Goal: Task Accomplishment & Management: Use online tool/utility

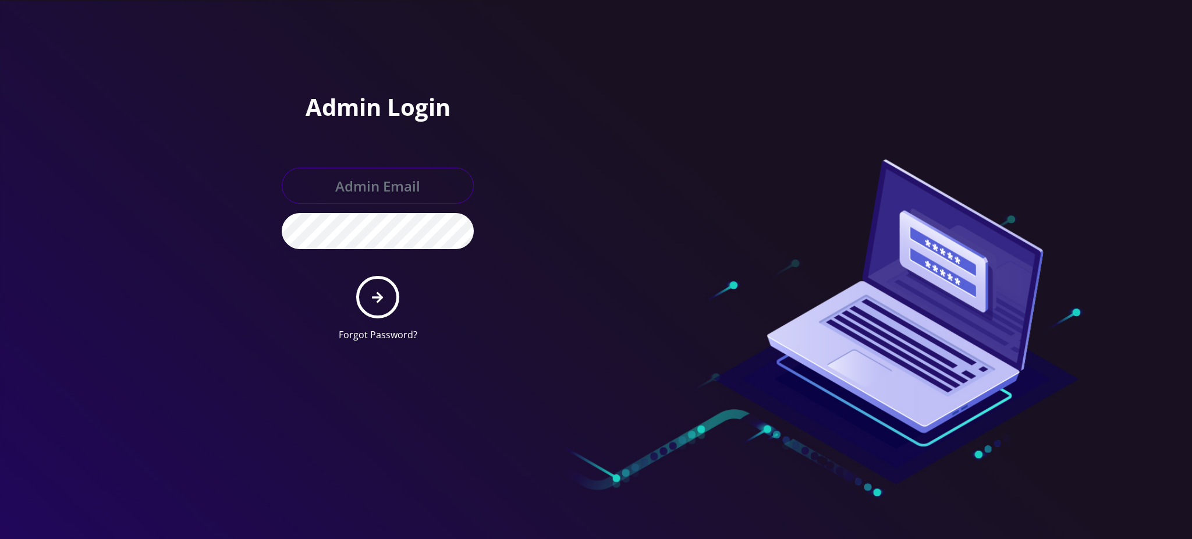
type input "rochelle@teltik.com"
click at [375, 306] on button "submit" at bounding box center [377, 297] width 42 height 42
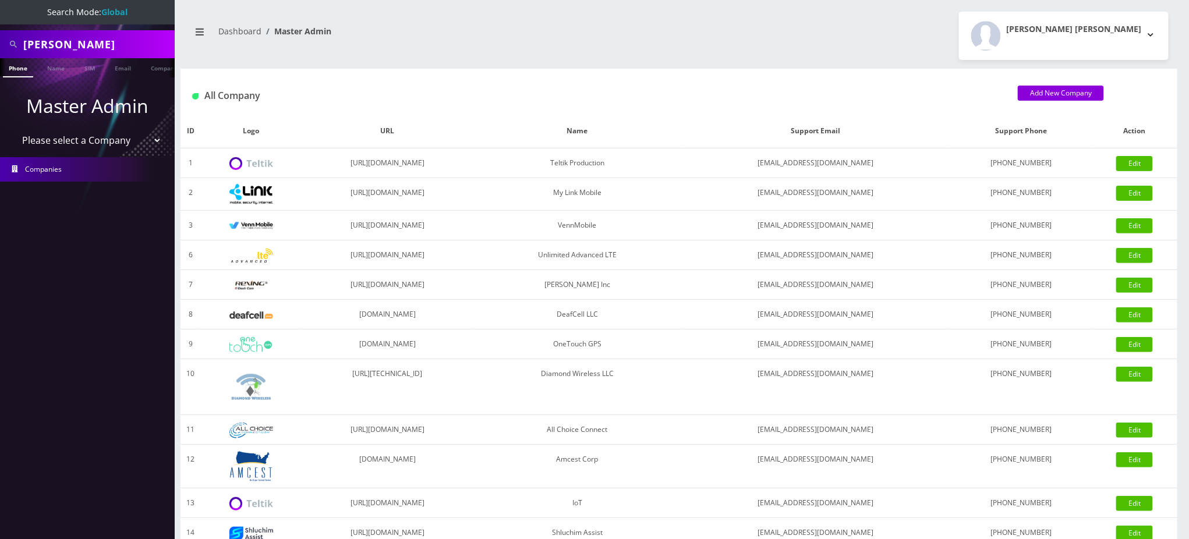
drag, startPoint x: 79, startPoint y: 46, endPoint x: 0, endPoint y: 44, distance: 79.2
click at [0, 44] on div "Karp" at bounding box center [87, 44] width 175 height 28
paste input "5165063641"
type input "5165063641"
click at [17, 70] on link "Phone" at bounding box center [18, 67] width 30 height 19
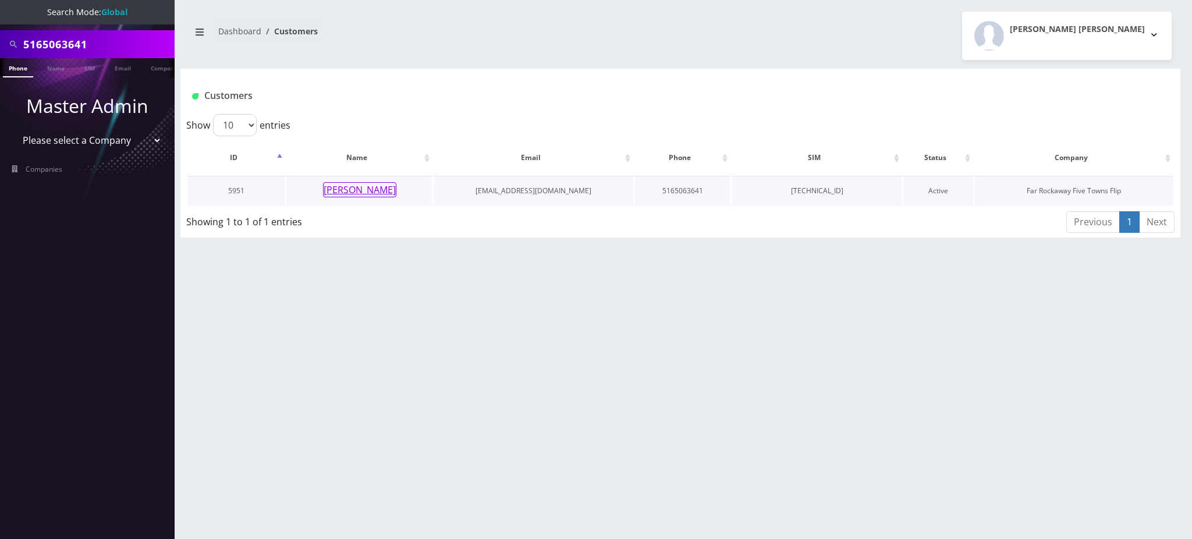
click at [374, 195] on button "Tzvi Lieberman" at bounding box center [359, 189] width 73 height 15
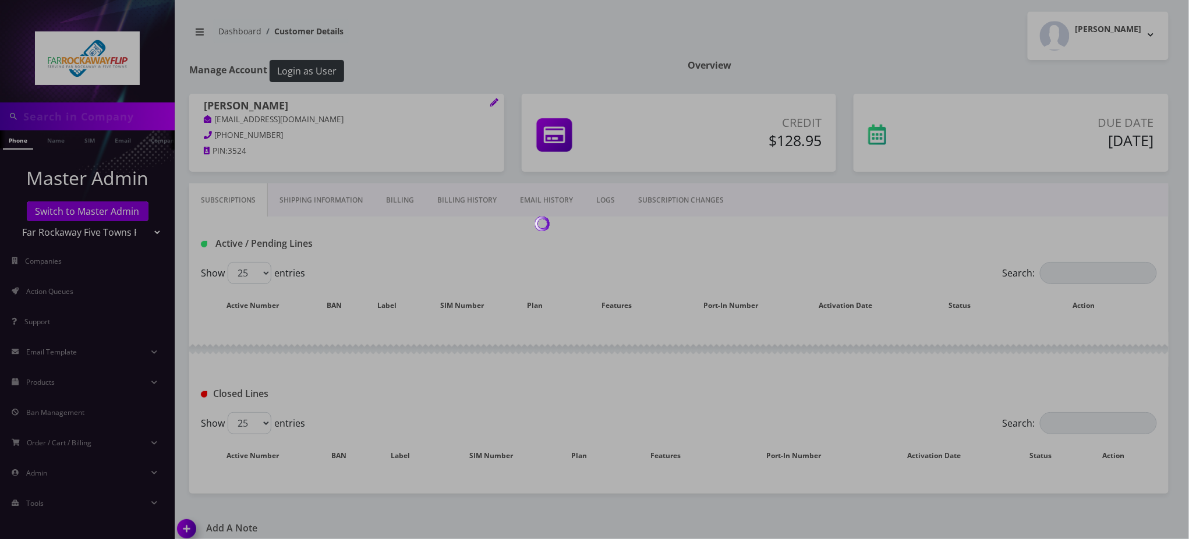
type input "5165063641"
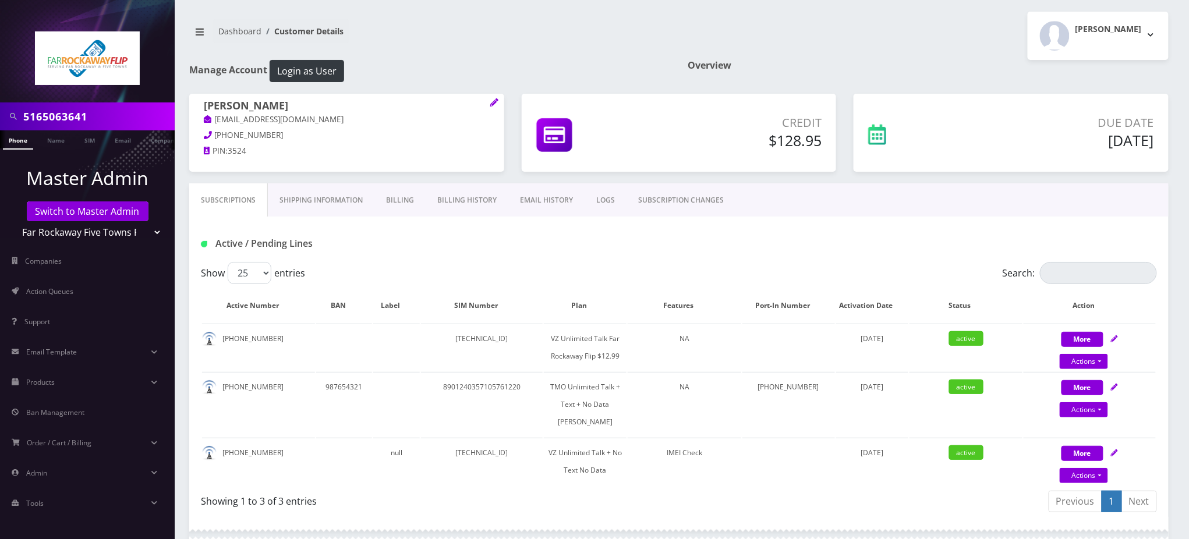
click at [58, 118] on input "5165063641" at bounding box center [97, 116] width 148 height 22
click at [675, 203] on link "SUBSCRIPTION CHANGES" at bounding box center [680, 200] width 109 height 34
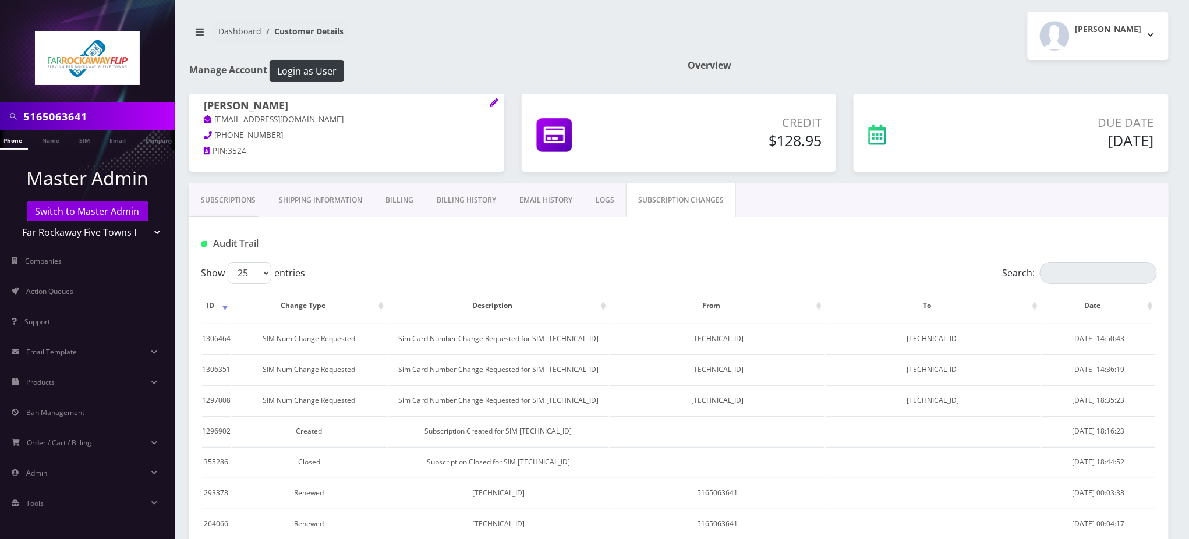
click at [592, 197] on link "LOGS" at bounding box center [605, 200] width 42 height 34
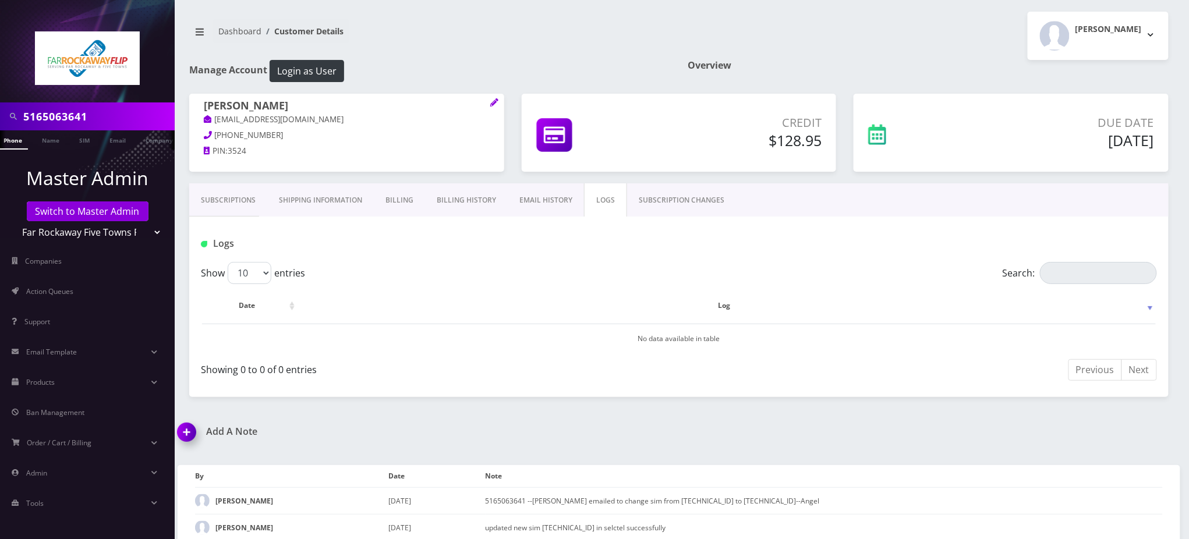
click at [243, 198] on link "Subscriptions" at bounding box center [228, 200] width 78 height 34
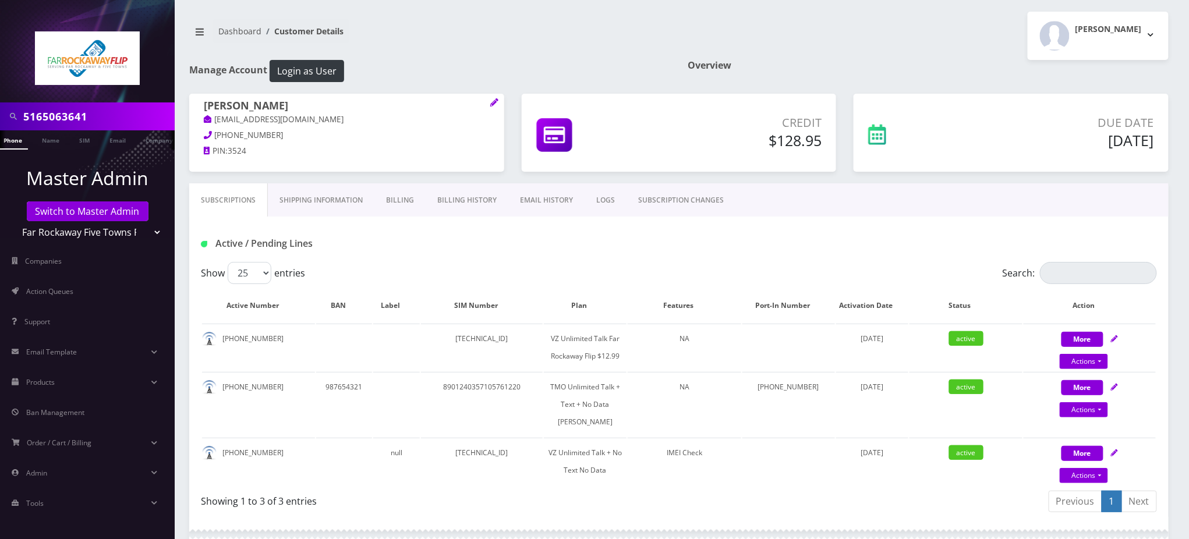
click at [973, 88] on div "Overview" at bounding box center [928, 77] width 498 height 34
click at [91, 211] on link "Switch to Master Admin" at bounding box center [88, 211] width 122 height 20
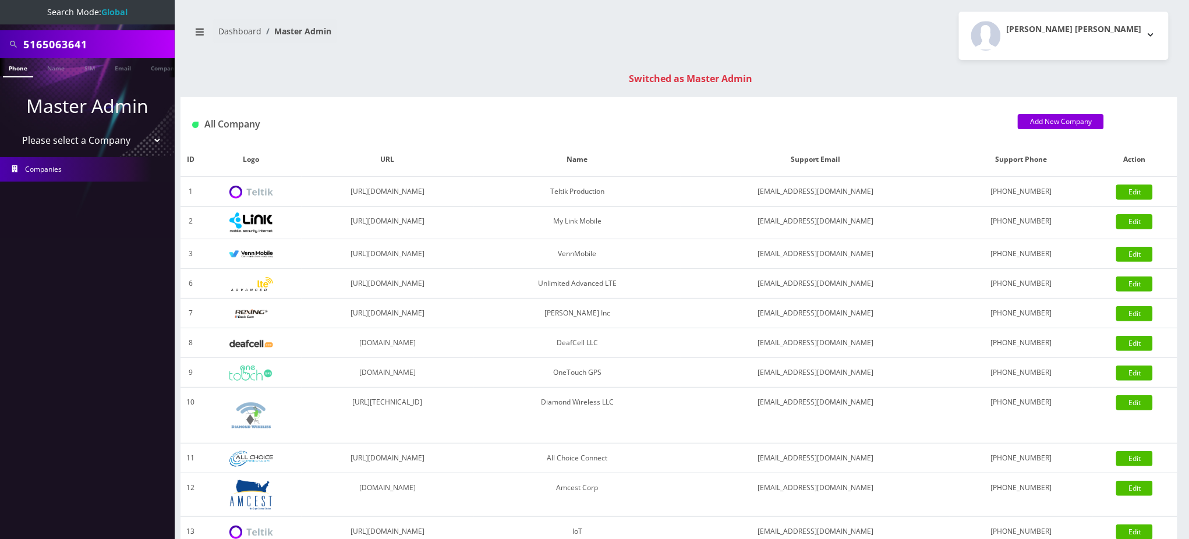
drag, startPoint x: 104, startPoint y: 43, endPoint x: 0, endPoint y: 31, distance: 104.9
click at [0, 34] on div "5165063641" at bounding box center [87, 44] width 175 height 28
type input "9294864683"
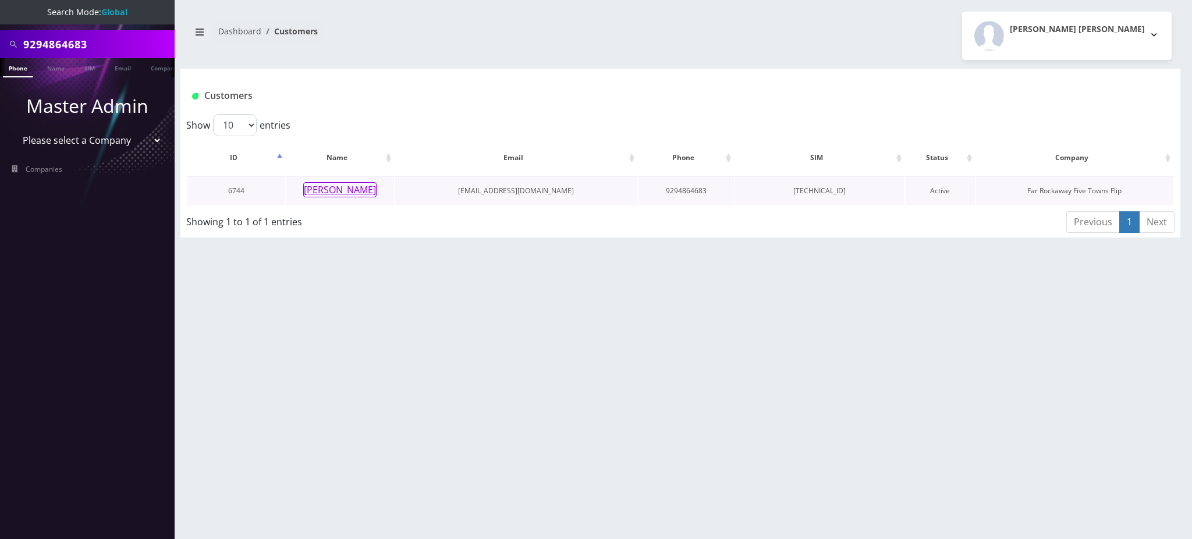
click at [345, 194] on button "[PERSON_NAME]" at bounding box center [339, 189] width 73 height 15
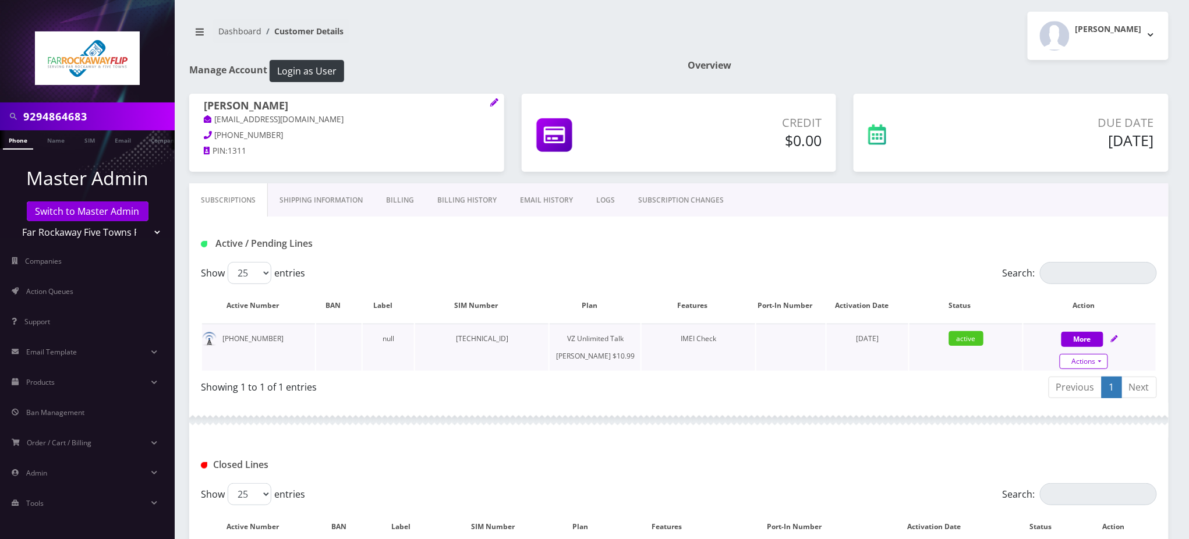
click at [1083, 359] on link "Actions" at bounding box center [1083, 361] width 48 height 15
select select "366"
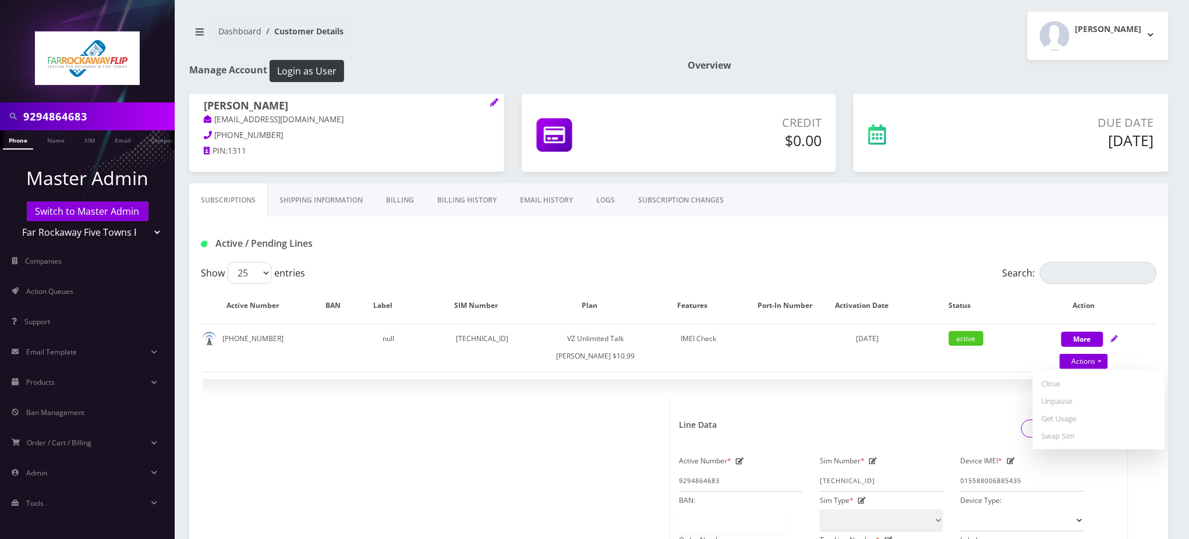
click at [767, 256] on div "Active / Pending Lines" at bounding box center [678, 239] width 979 height 45
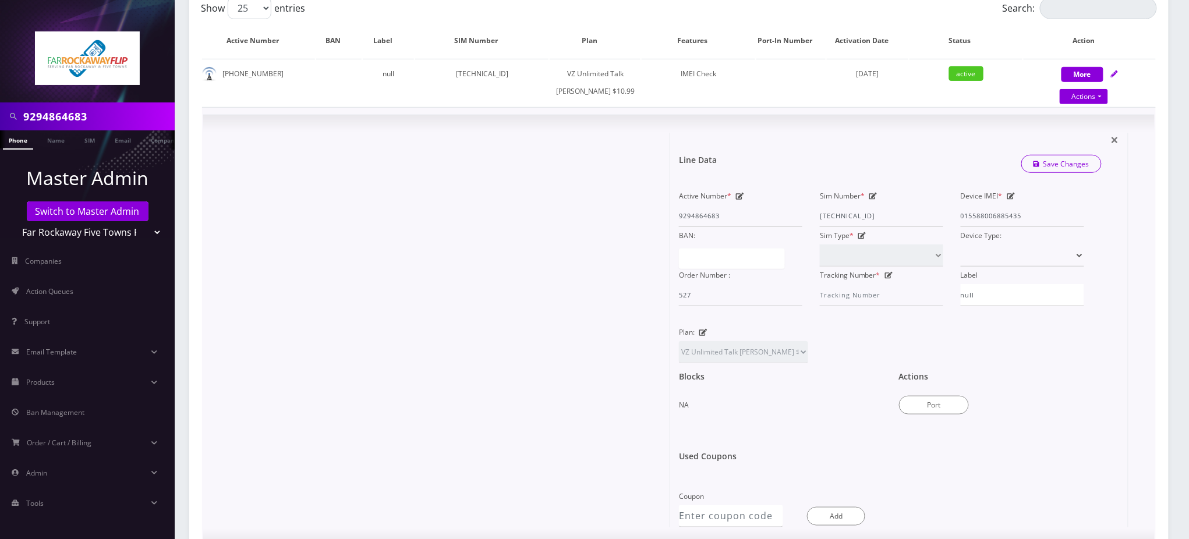
scroll to position [310, 0]
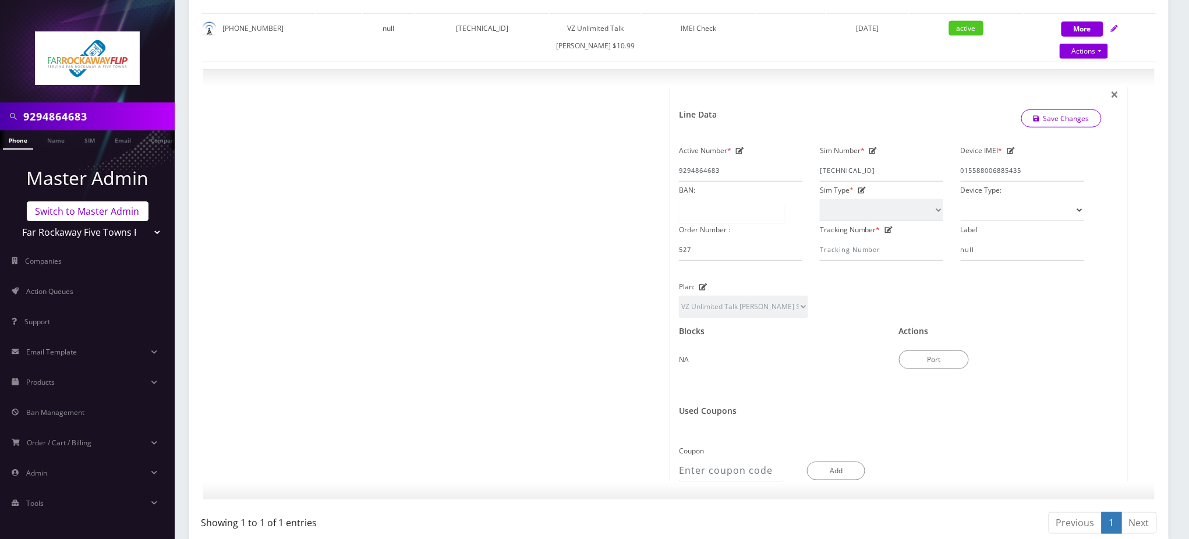
click at [120, 214] on link "Switch to Master Admin" at bounding box center [88, 211] width 122 height 20
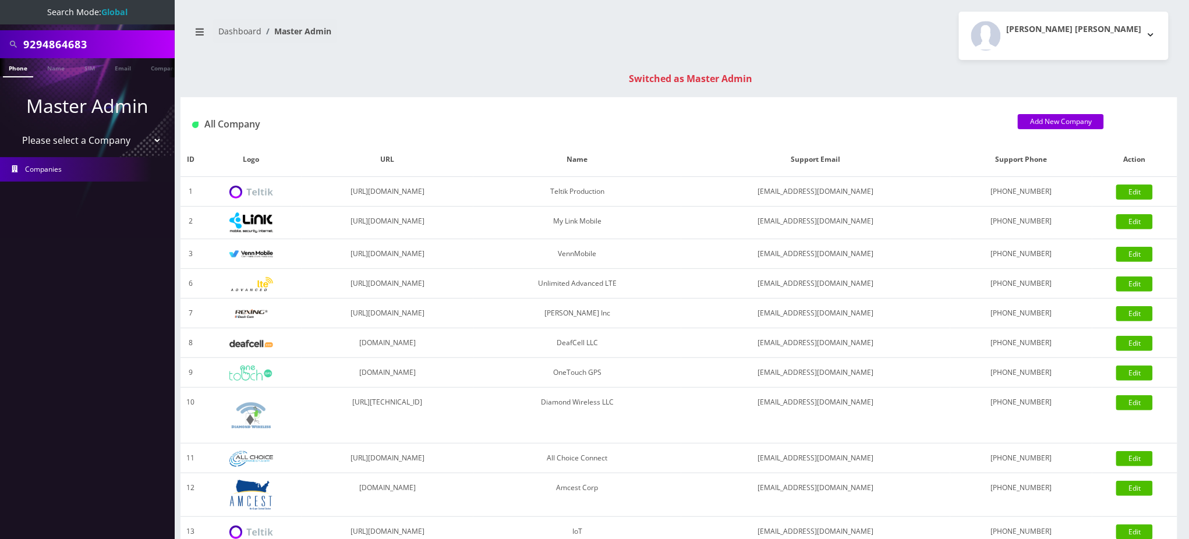
drag, startPoint x: 89, startPoint y: 45, endPoint x: 0, endPoint y: 9, distance: 96.1
click at [0, 12] on nav "Search Mode: Global 9294864683 Phone Name SIM Email Company Customer Master Adm…" at bounding box center [87, 269] width 175 height 539
type input "9294414503"
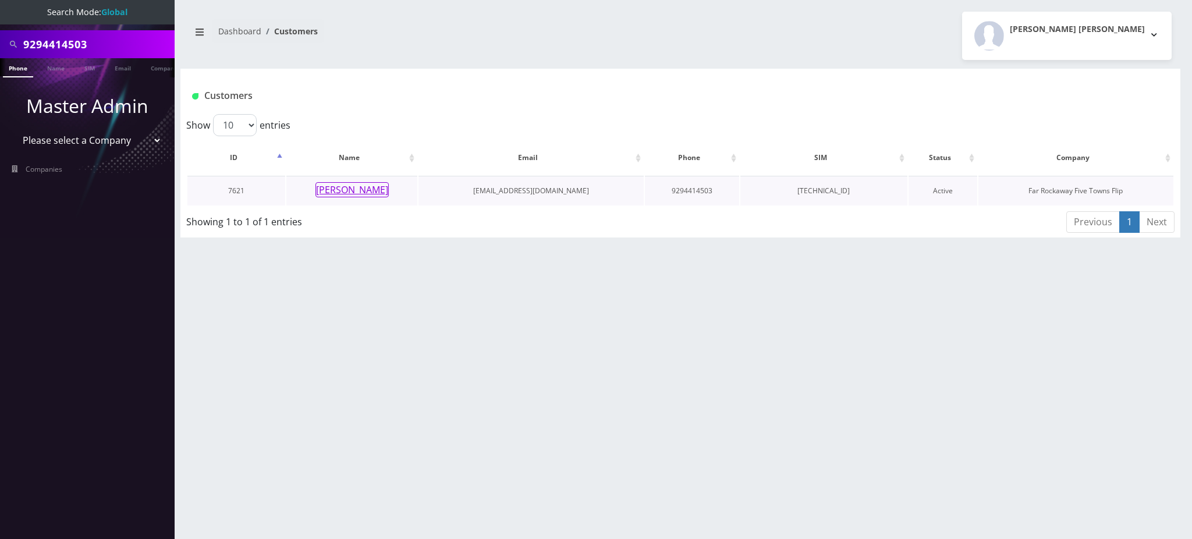
click at [359, 187] on button "Adele Churba" at bounding box center [351, 189] width 73 height 15
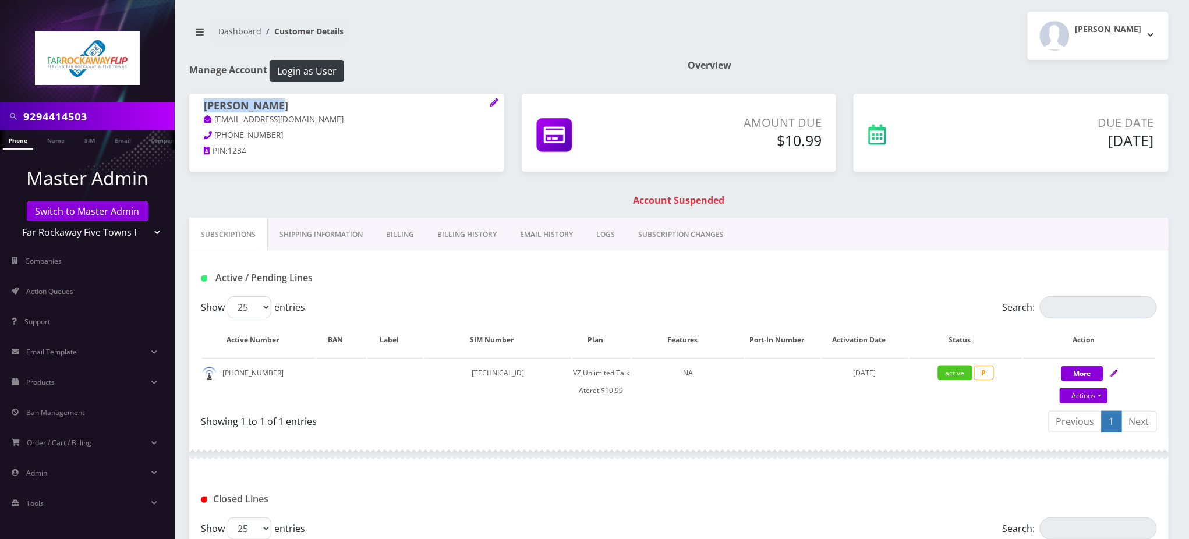
drag, startPoint x: 286, startPoint y: 108, endPoint x: 185, endPoint y: 99, distance: 101.1
click at [185, 99] on div "[PERSON_NAME] [EMAIL_ADDRESS][DOMAIN_NAME] [PHONE_NUMBER] PIN: 1234" at bounding box center [346, 130] width 332 height 73
copy h1 "[PERSON_NAME]"
click at [448, 229] on link "Billing History" at bounding box center [466, 235] width 83 height 34
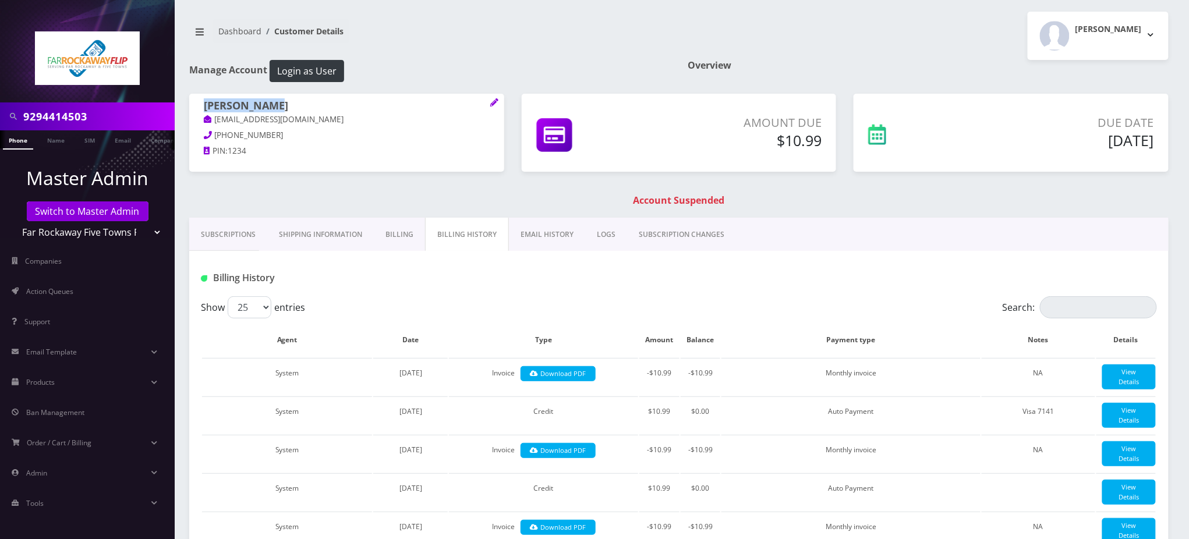
click at [388, 238] on link "Billing" at bounding box center [399, 235] width 51 height 34
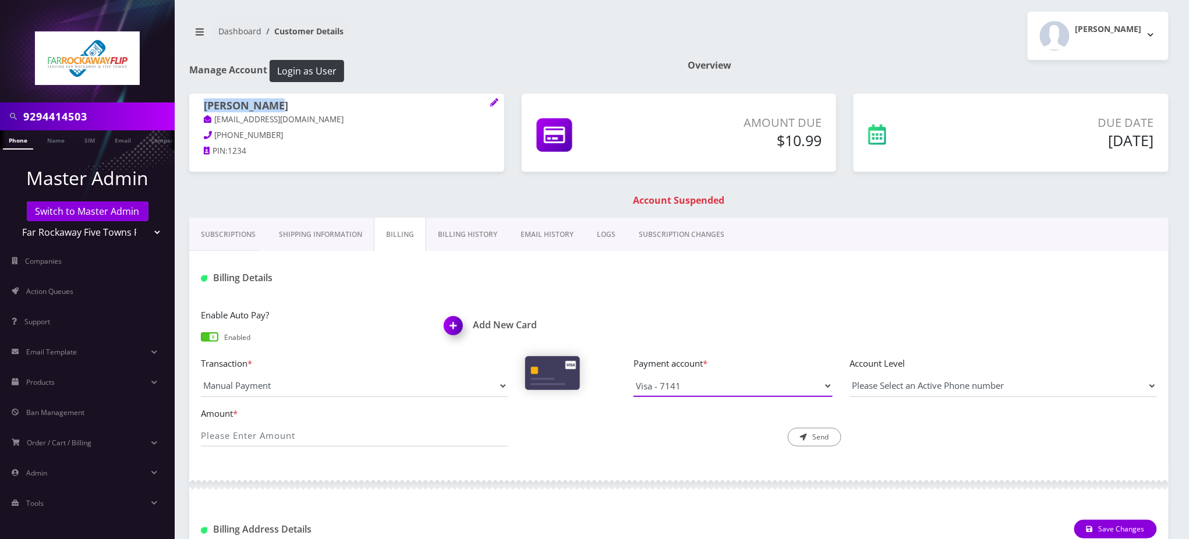
click at [686, 391] on select "Visa - 7141" at bounding box center [732, 386] width 199 height 22
click at [540, 278] on div at bounding box center [840, 277] width 649 height 19
click at [455, 327] on img at bounding box center [455, 330] width 34 height 34
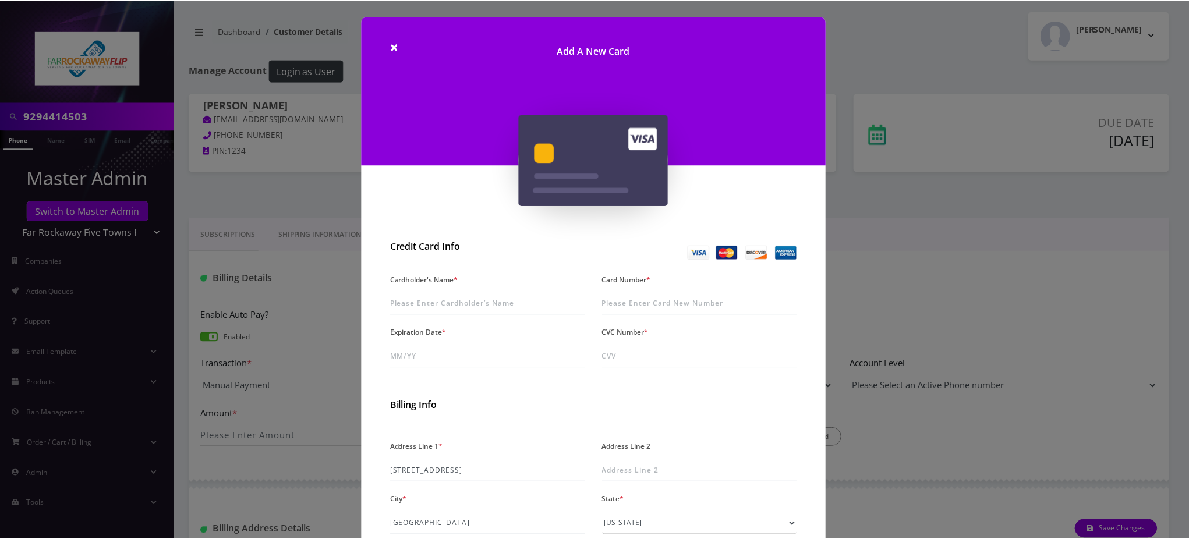
scroll to position [155, 0]
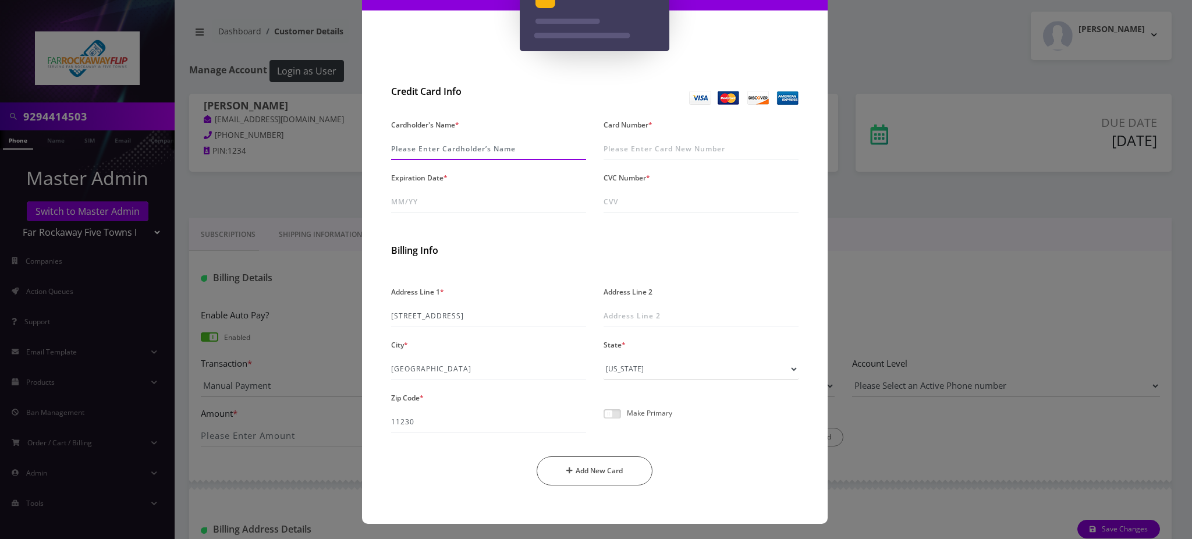
click at [439, 147] on input "Cardholder's Name *" at bounding box center [488, 149] width 195 height 22
paste input "[PERSON_NAME]"
type input "[PERSON_NAME]"
click at [654, 145] on input "Card Number *" at bounding box center [701, 149] width 195 height 22
type input "4147 2027 3551 4372"
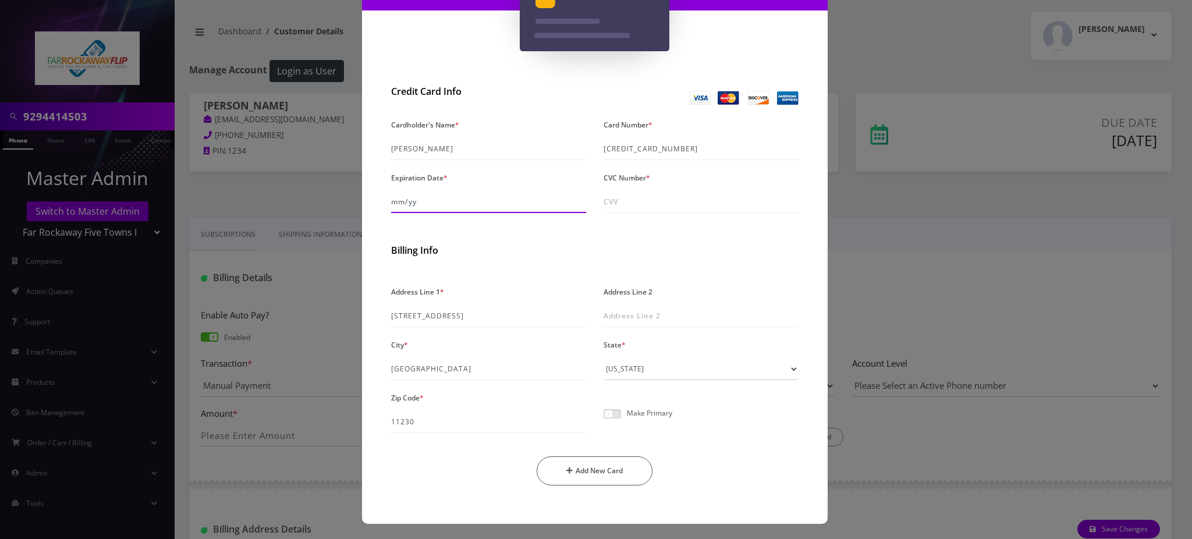
click at [449, 199] on input "Expiration Date *" at bounding box center [488, 202] width 195 height 22
type input "05/30"
type input "597"
click at [672, 153] on input "4147 2027 3551 4372" at bounding box center [701, 149] width 195 height 22
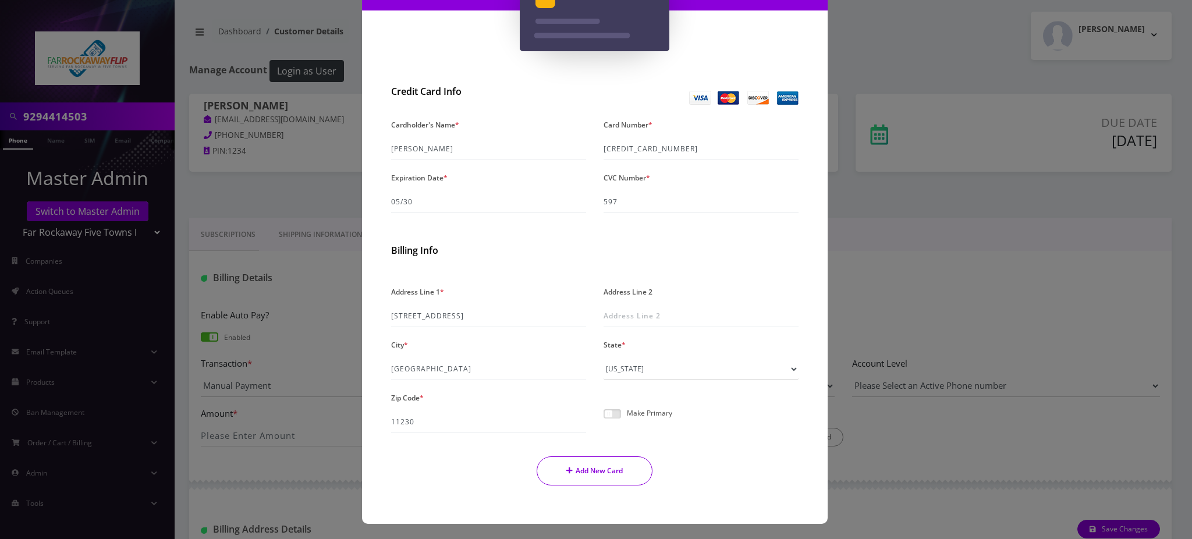
click at [607, 466] on button "Add New Card" at bounding box center [595, 470] width 116 height 29
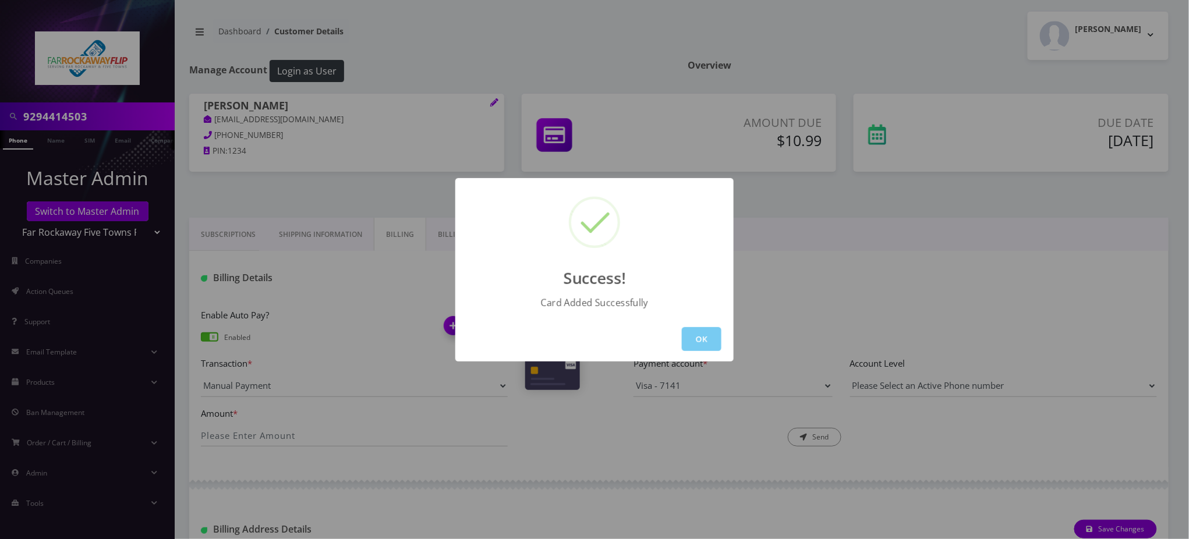
click at [710, 338] on button "OK" at bounding box center [702, 339] width 40 height 24
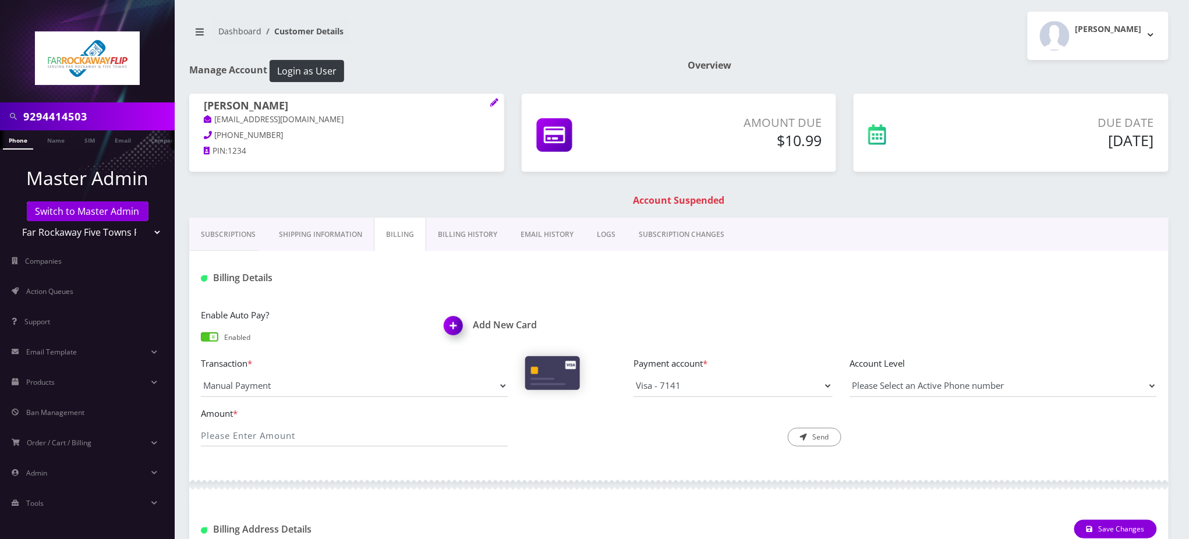
click at [20, 138] on link "Phone" at bounding box center [18, 139] width 30 height 19
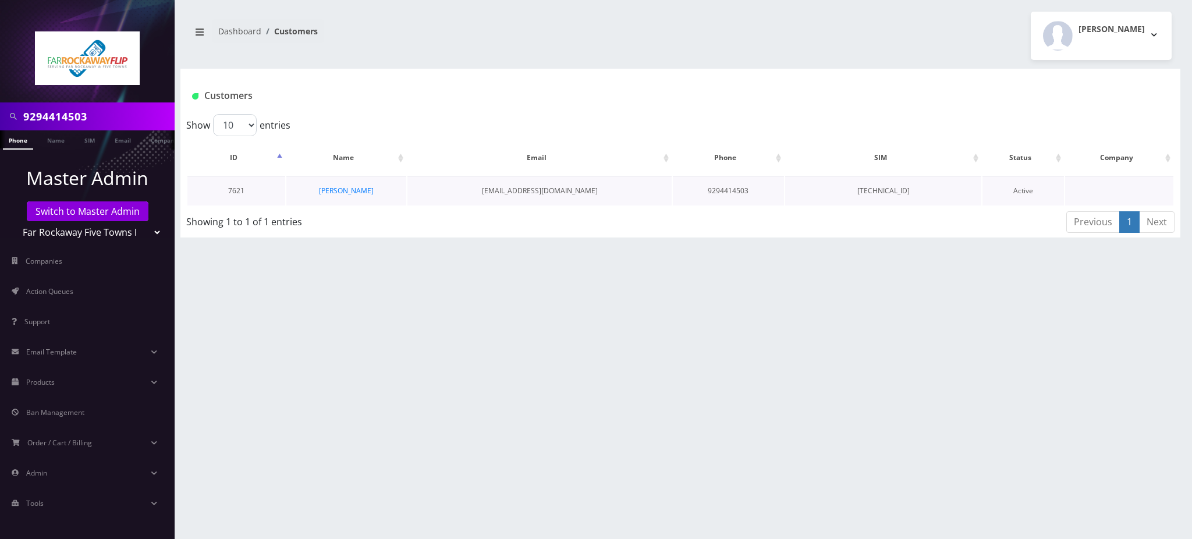
scroll to position [0, 5]
click at [341, 192] on link "[PERSON_NAME]" at bounding box center [346, 191] width 55 height 10
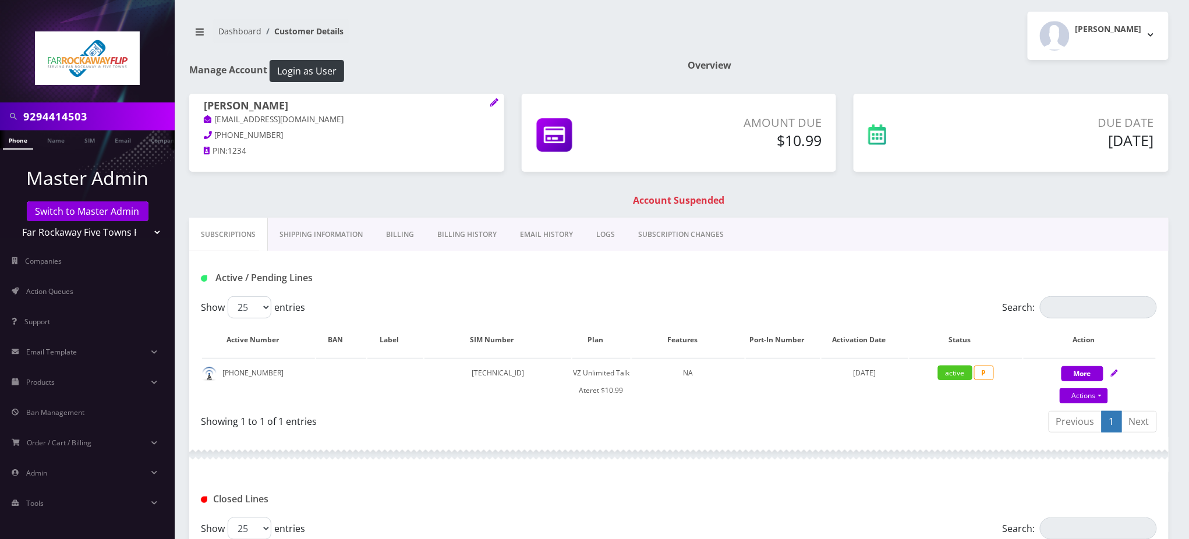
click at [460, 234] on link "Billing History" at bounding box center [466, 235] width 83 height 34
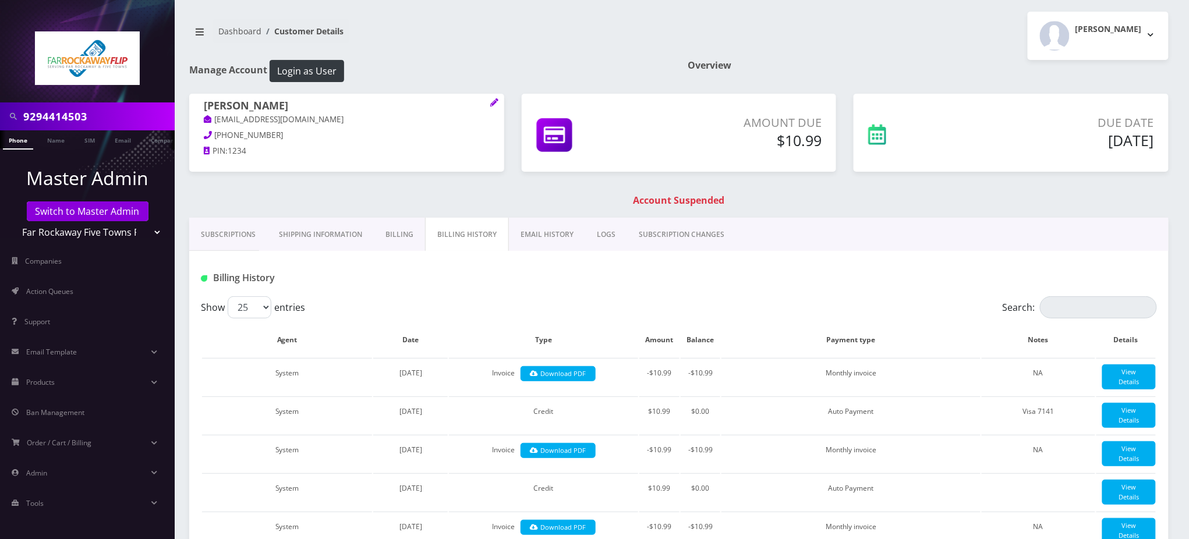
click at [395, 236] on link "Billing" at bounding box center [399, 235] width 51 height 34
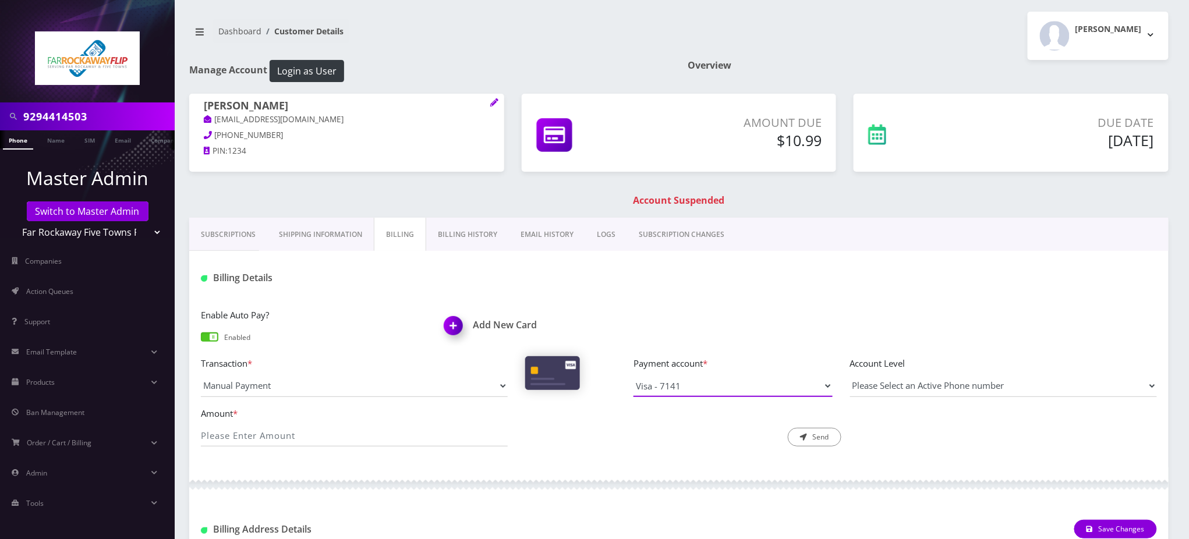
click at [667, 389] on select "Visa - 7141 Visa - 4372" at bounding box center [732, 386] width 199 height 22
select select "10539"
click at [633, 375] on select "Visa - 7141 Visa - 4372" at bounding box center [732, 386] width 199 height 22
click at [104, 119] on input "9294414503" at bounding box center [97, 116] width 148 height 22
paste input "4372"
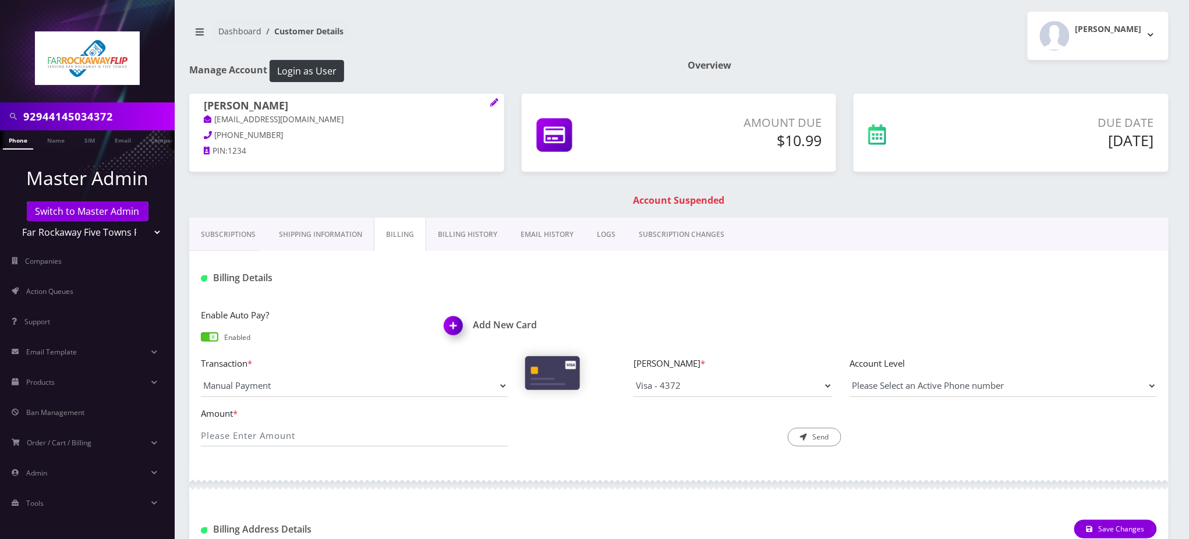
scroll to position [0, 5]
type input "92944145034372"
click at [291, 432] on input "Amount *" at bounding box center [354, 435] width 307 height 22
type input "10.99"
click at [817, 438] on button "Send" at bounding box center [815, 437] width 54 height 19
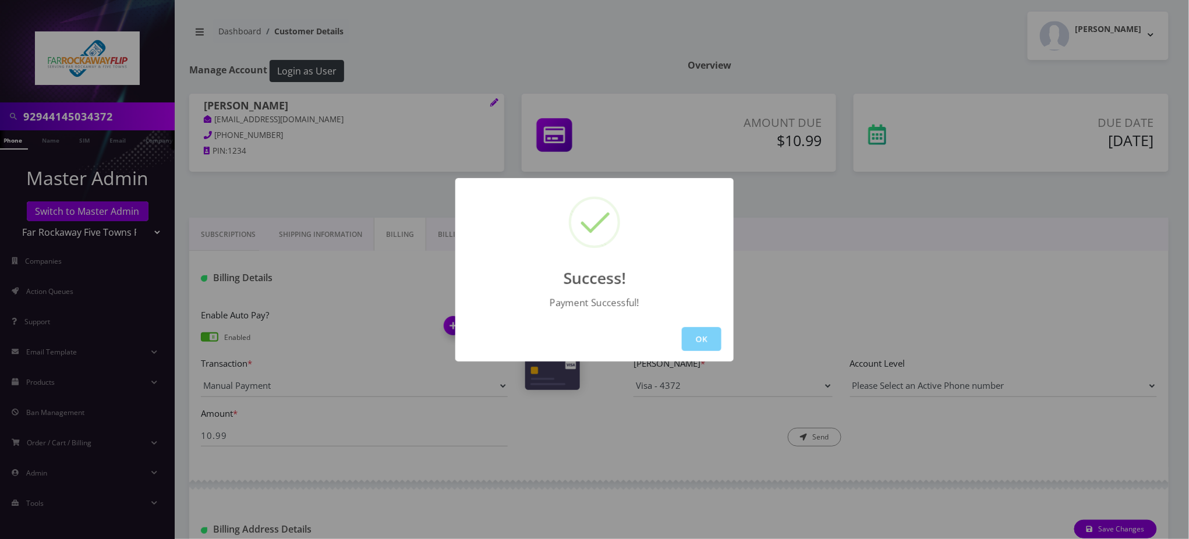
click at [705, 336] on button "OK" at bounding box center [702, 339] width 40 height 24
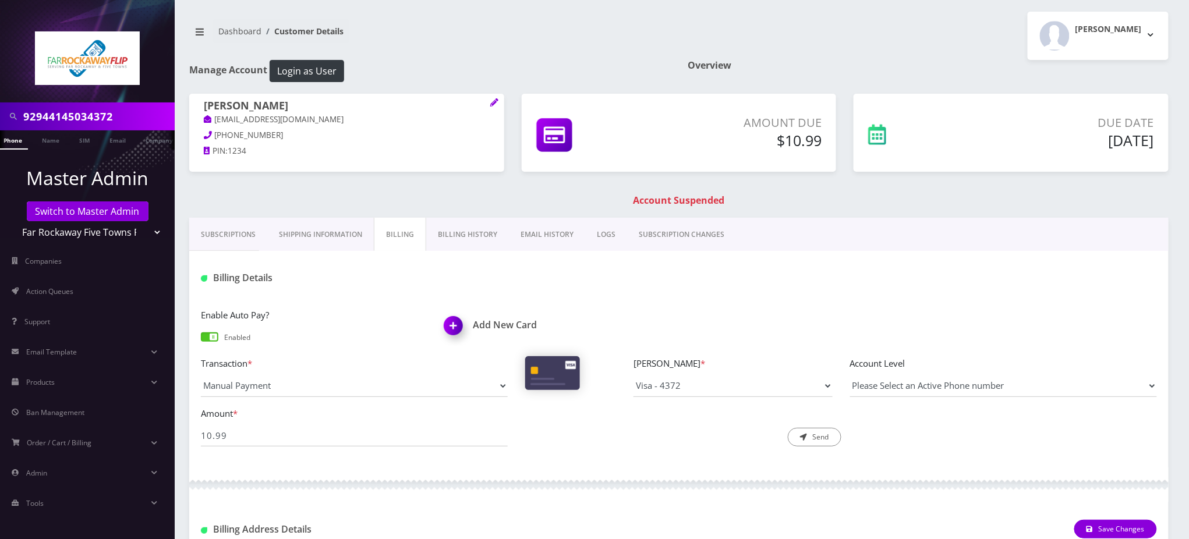
drag, startPoint x: 89, startPoint y: 115, endPoint x: 172, endPoint y: 121, distance: 82.9
click at [172, 121] on nav "92944145034372 Phone Name SIM Email Company Customer Master Admin Switch to Mas…" at bounding box center [87, 269] width 175 height 539
click at [34, 111] on input "9294414503" at bounding box center [97, 116] width 148 height 22
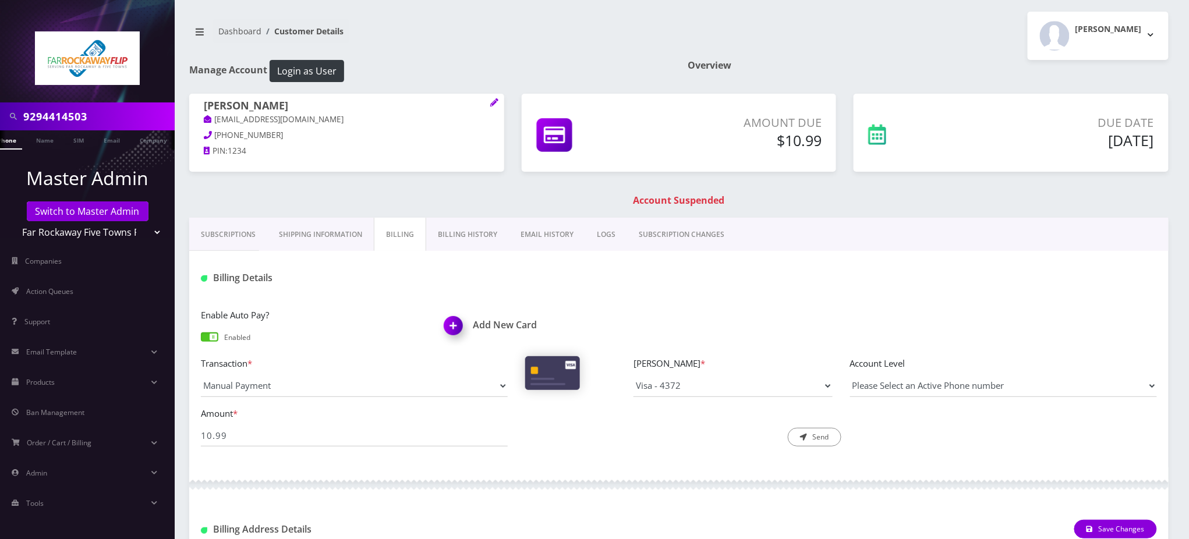
type input "9294414503"
drag, startPoint x: 514, startPoint y: 60, endPoint x: 309, endPoint y: 109, distance: 210.6
click at [513, 60] on h1 "Manage Account Login as User" at bounding box center [429, 71] width 481 height 22
click at [12, 143] on link "Phone" at bounding box center [7, 139] width 30 height 19
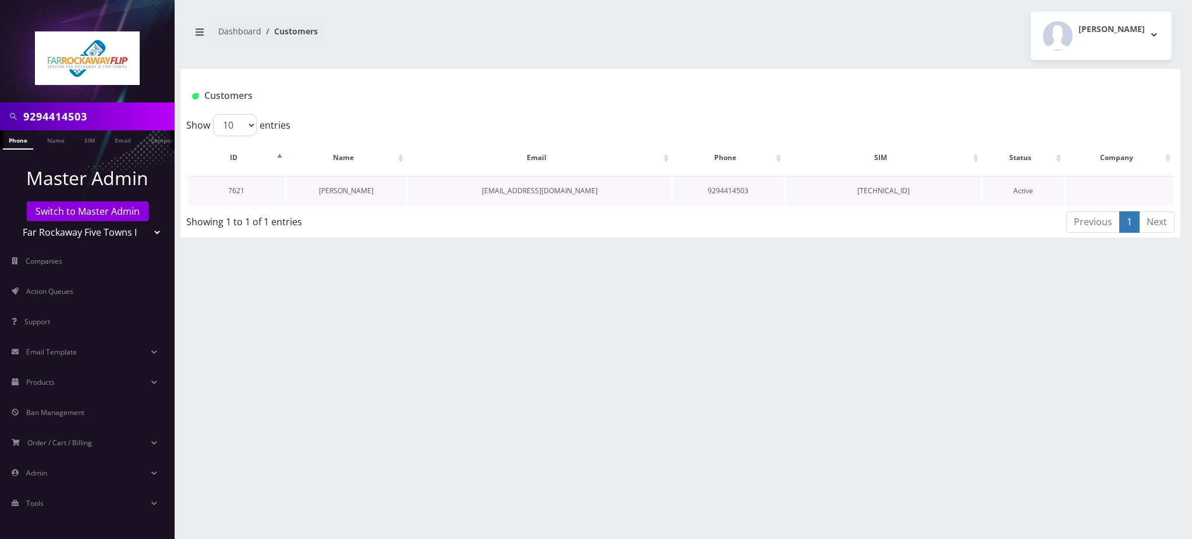
click at [346, 190] on link "[PERSON_NAME]" at bounding box center [346, 191] width 55 height 10
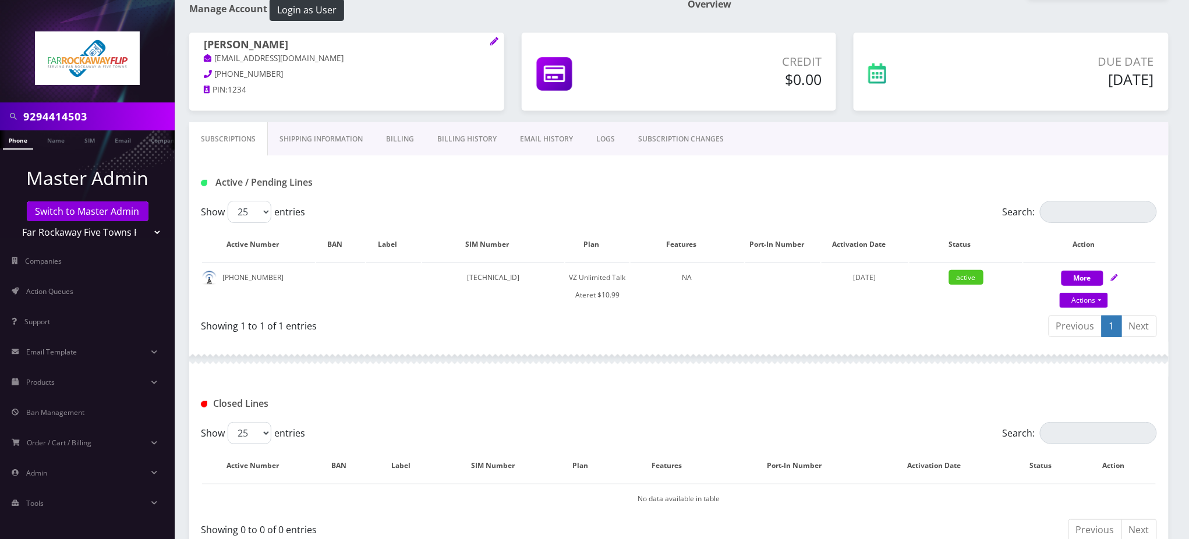
scroll to position [132, 0]
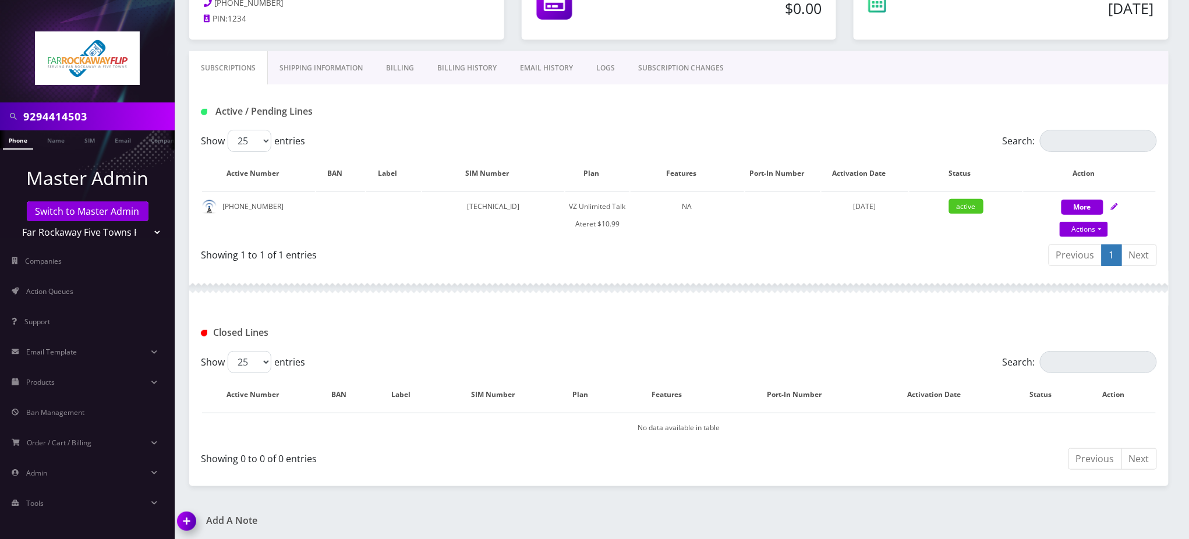
click at [184, 517] on img at bounding box center [189, 525] width 34 height 34
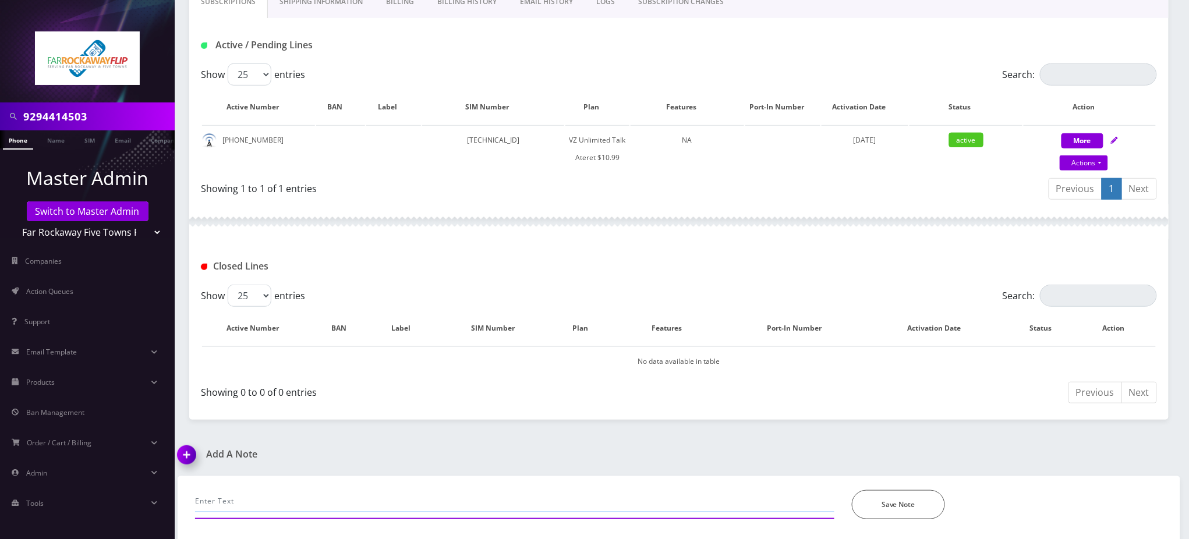
click at [257, 499] on input "text" at bounding box center [514, 501] width 639 height 22
paste input "Purchase Service Plan successfull, TT 4G Monthly Unlimited Voice Plan PIN 47831…"
type input "Purchase Service Plan successfull, TT 4G Monthly Unlimited Voice Plan PIN 47831…"
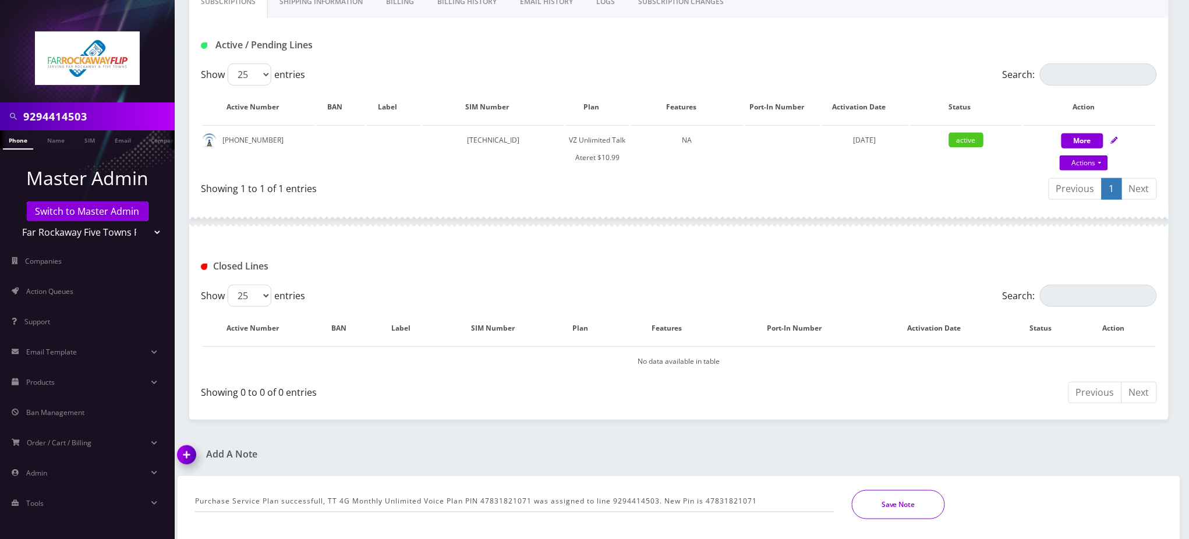
click at [917, 508] on button "Save Note" at bounding box center [898, 504] width 93 height 29
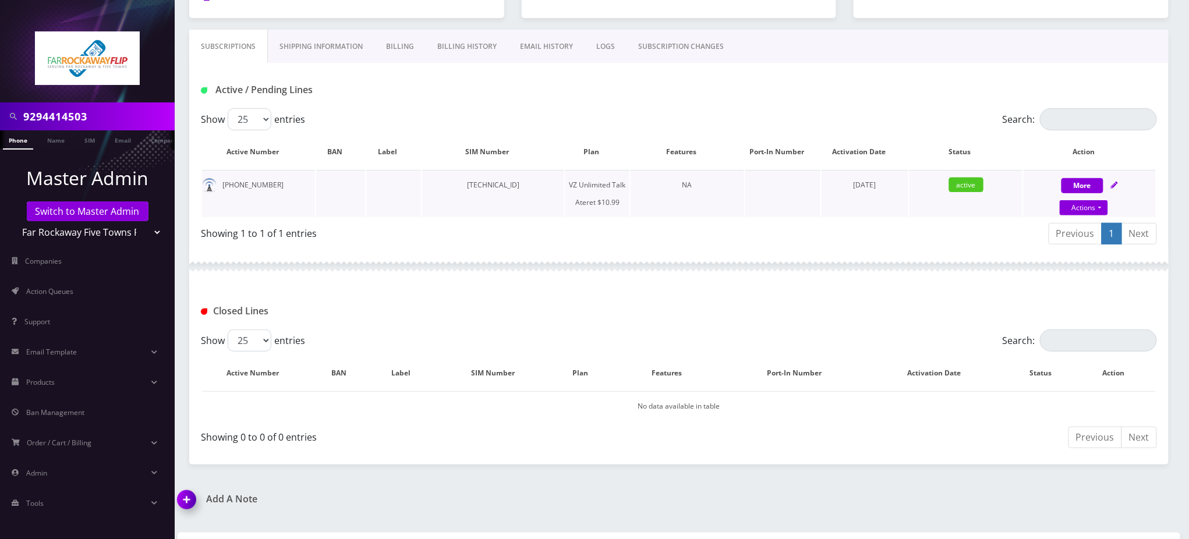
scroll to position [201, 0]
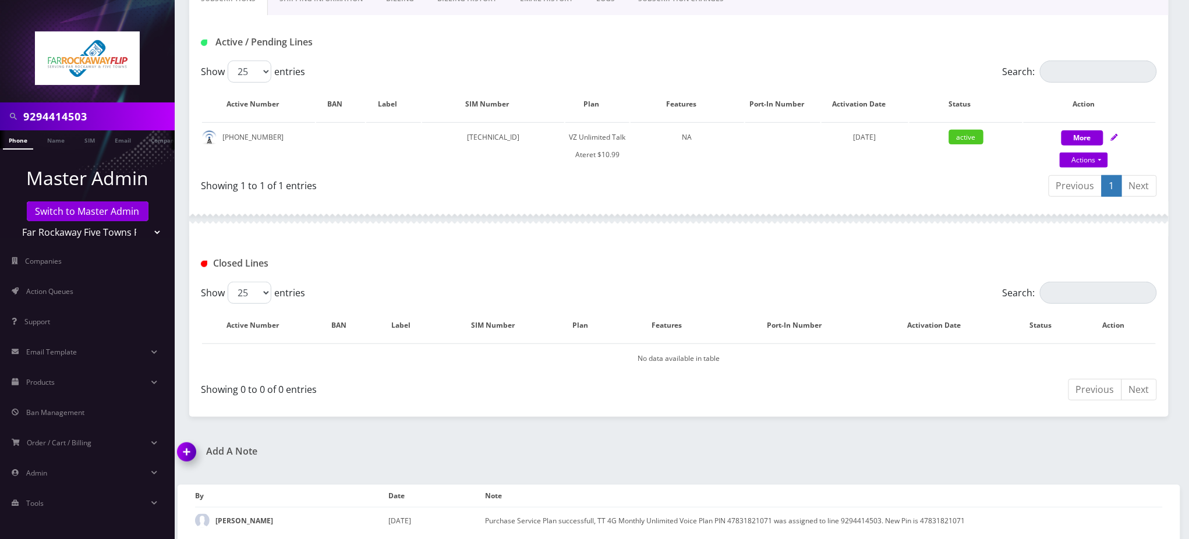
drag, startPoint x: 30, startPoint y: 107, endPoint x: 0, endPoint y: 82, distance: 38.9
click at [0, 84] on nav "9294414503 Phone Name SIM Email Company Customer Master Admin Switch to Master …" at bounding box center [87, 269] width 175 height 539
type input "9295850477"
click at [9, 140] on li at bounding box center [6, 142] width 12 height 29
click at [20, 141] on link "Phone" at bounding box center [18, 139] width 30 height 19
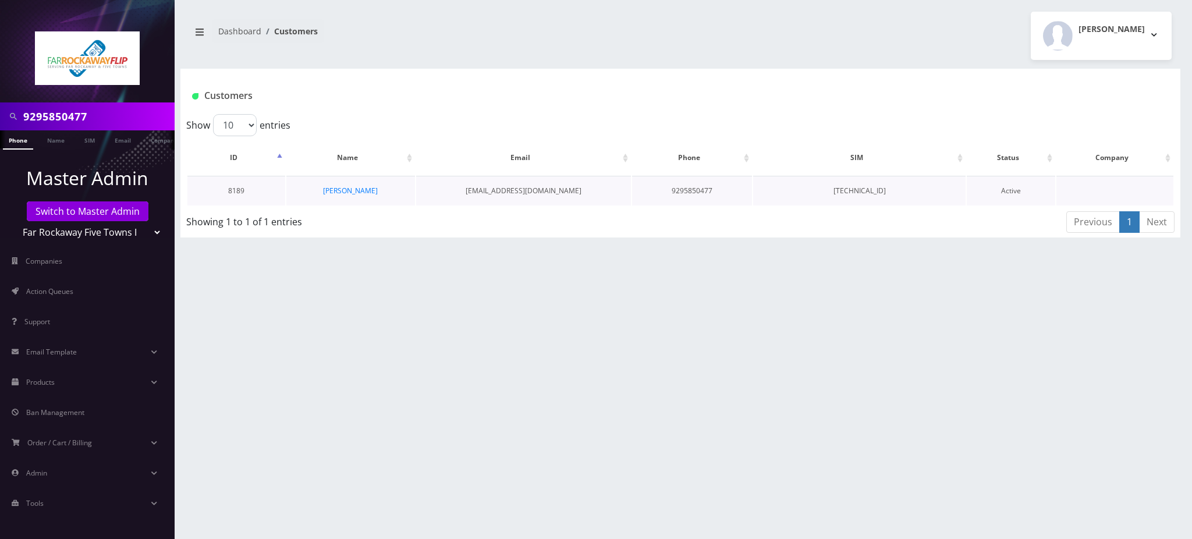
scroll to position [0, 5]
click at [351, 191] on link "[PERSON_NAME]" at bounding box center [350, 191] width 55 height 10
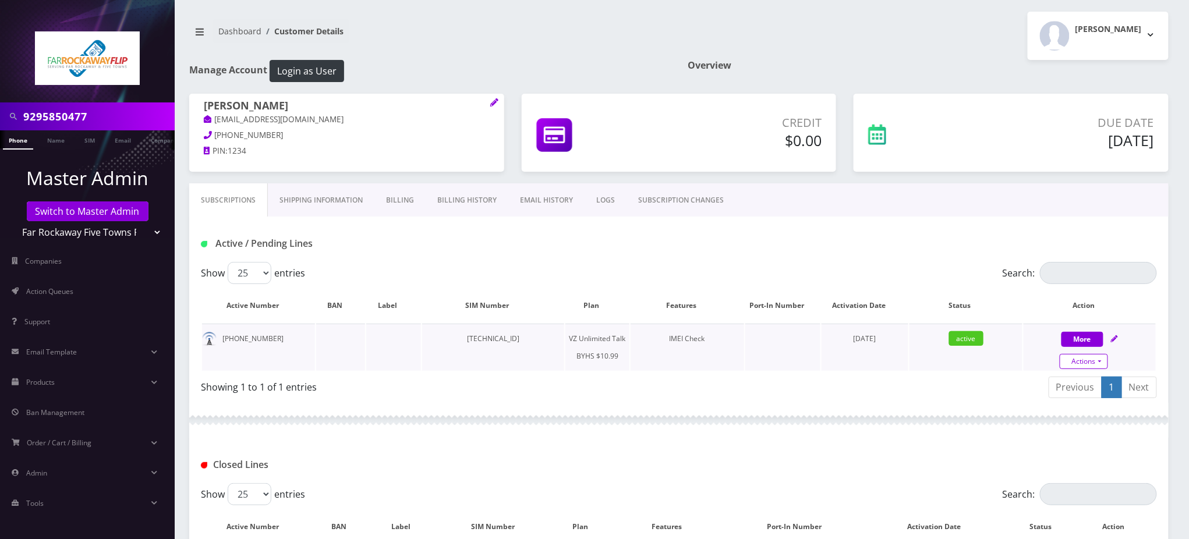
click at [1087, 360] on link "Actions" at bounding box center [1083, 361] width 48 height 15
select select "467"
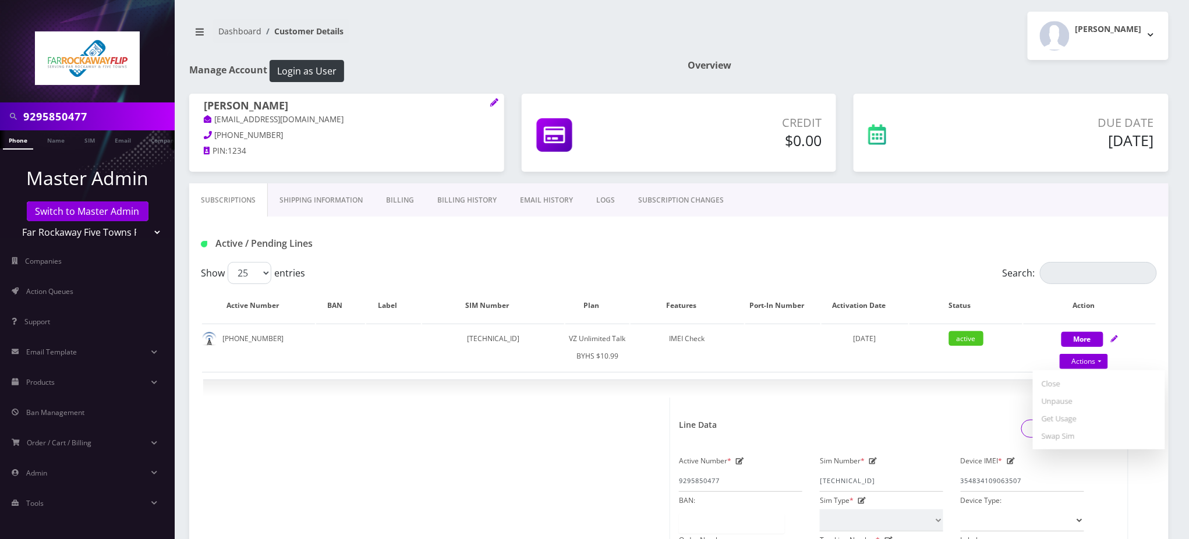
click at [57, 115] on input "9295850477" at bounding box center [97, 116] width 148 height 22
click at [58, 115] on input "9295850477" at bounding box center [97, 116] width 148 height 22
click at [674, 200] on link "SUBSCRIPTION CHANGES" at bounding box center [680, 200] width 109 height 34
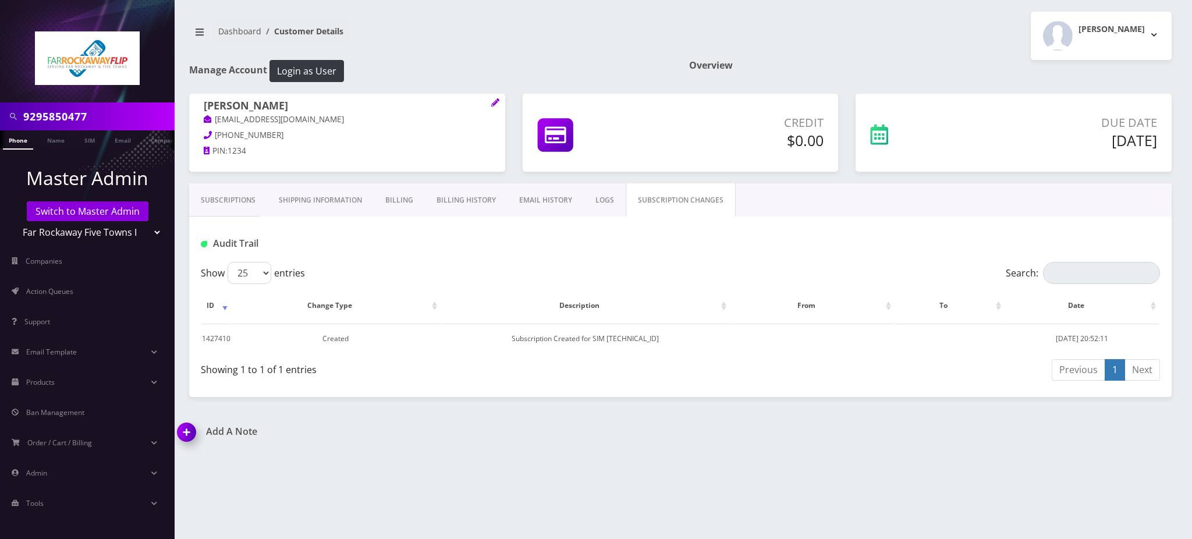
click at [601, 202] on link "LOGS" at bounding box center [605, 200] width 42 height 34
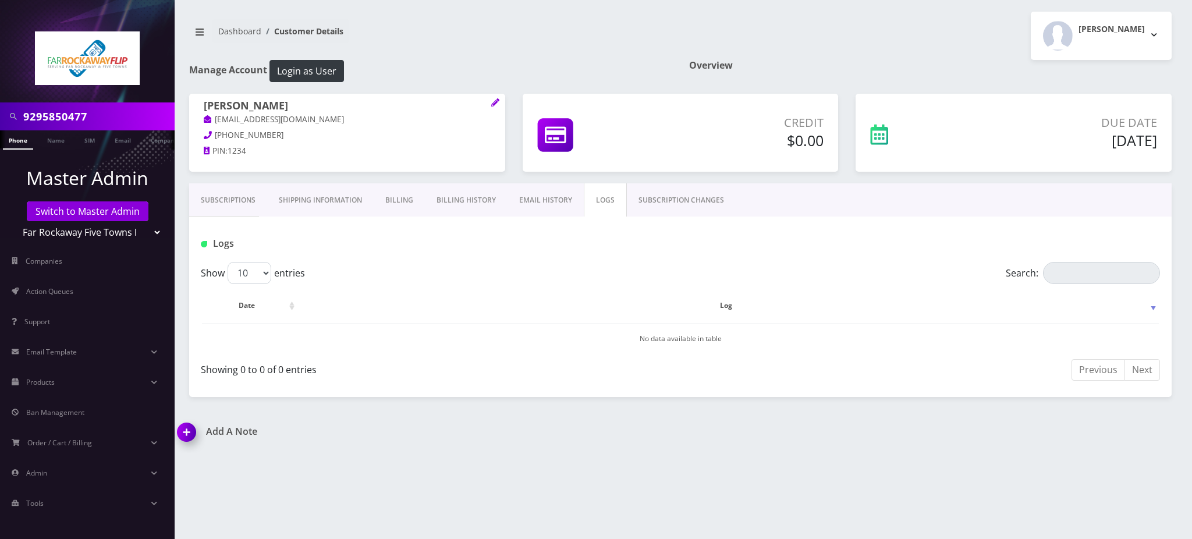
click at [534, 208] on link "EMAIL HISTORY" at bounding box center [546, 200] width 76 height 34
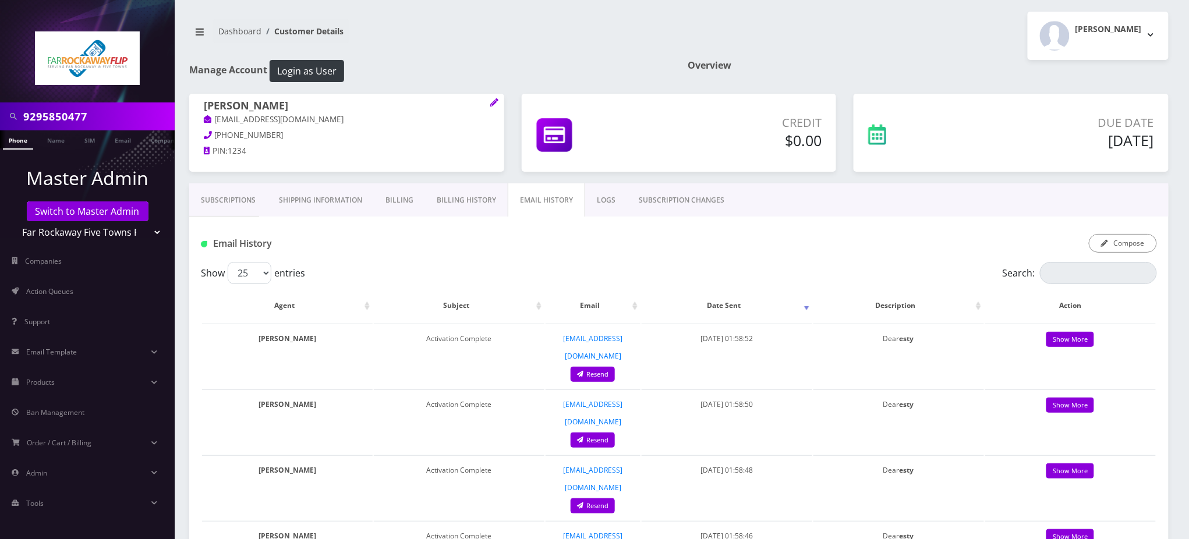
click at [250, 200] on link "Subscriptions" at bounding box center [228, 200] width 78 height 34
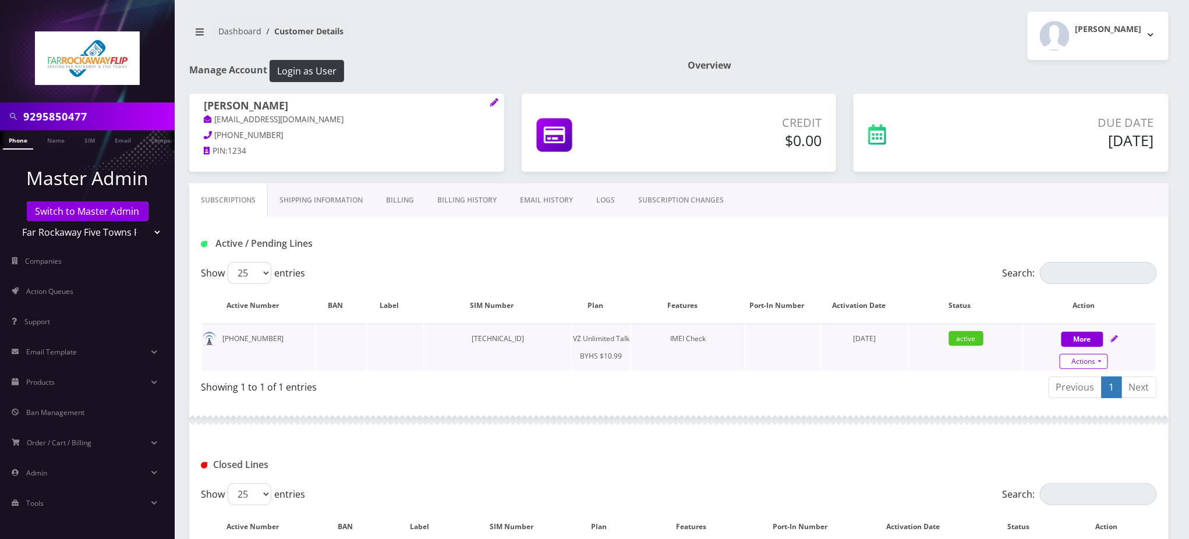
click at [1100, 358] on link "Actions" at bounding box center [1083, 361] width 48 height 15
select select "467"
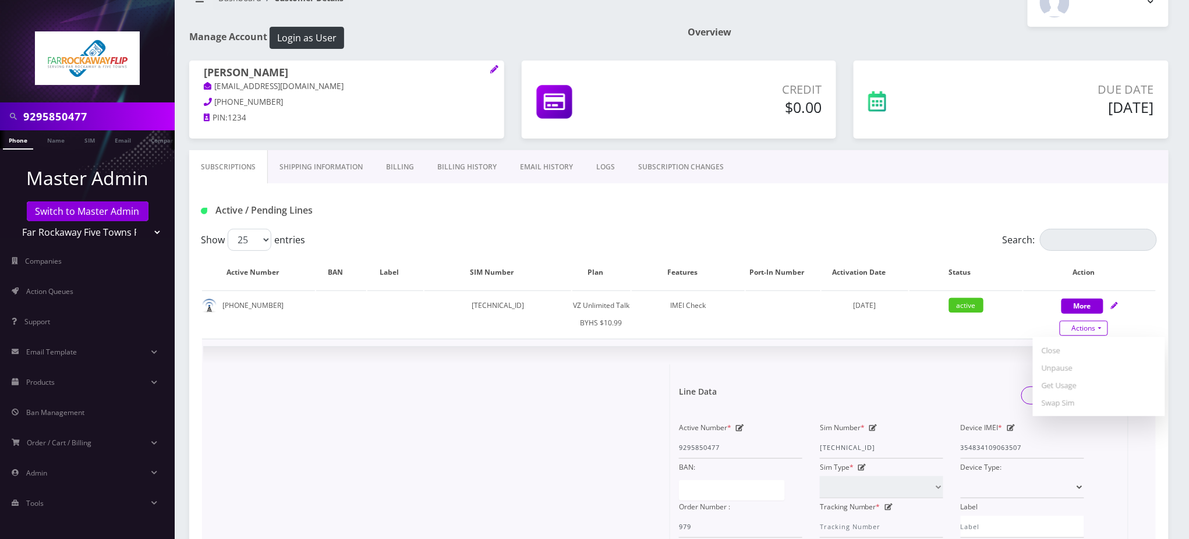
scroll to position [33, 0]
click at [486, 304] on td "[TECHNICAL_ID]" at bounding box center [497, 314] width 146 height 47
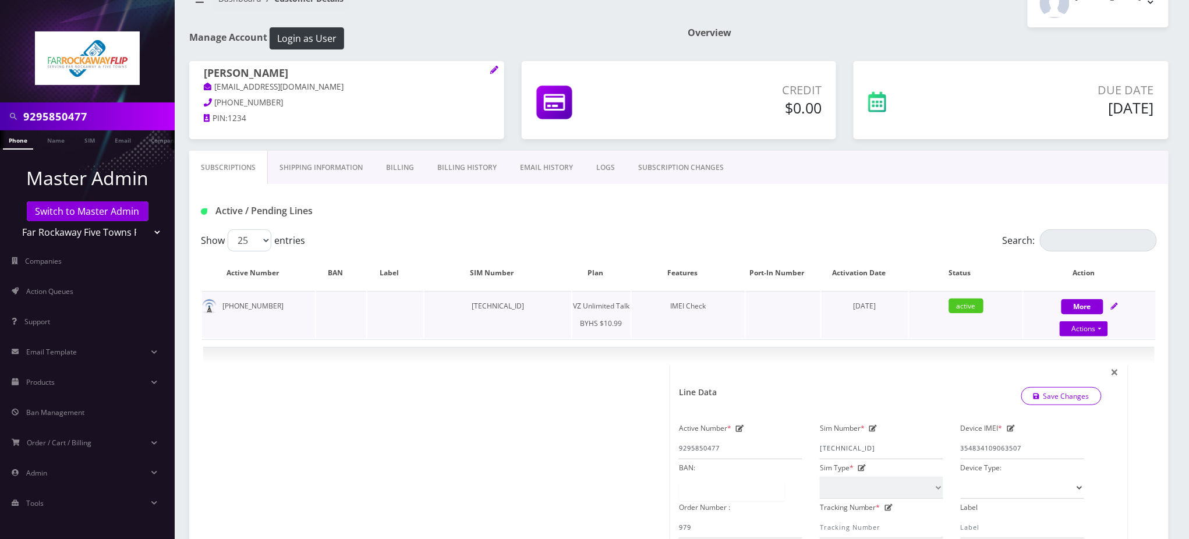
click at [486, 304] on td "[TECHNICAL_ID]" at bounding box center [497, 314] width 146 height 47
copy td "[TECHNICAL_ID]"
click at [871, 426] on icon at bounding box center [873, 428] width 8 height 7
click at [1083, 329] on link "Actions" at bounding box center [1083, 328] width 48 height 15
click at [1062, 399] on link "Swap Sim" at bounding box center [1099, 403] width 132 height 17
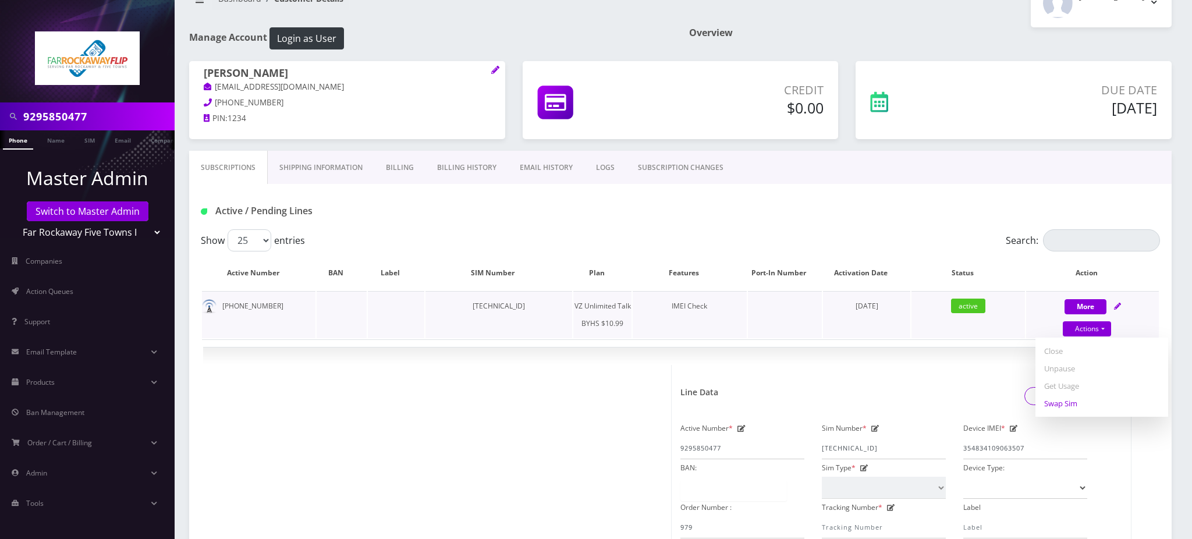
select select "467"
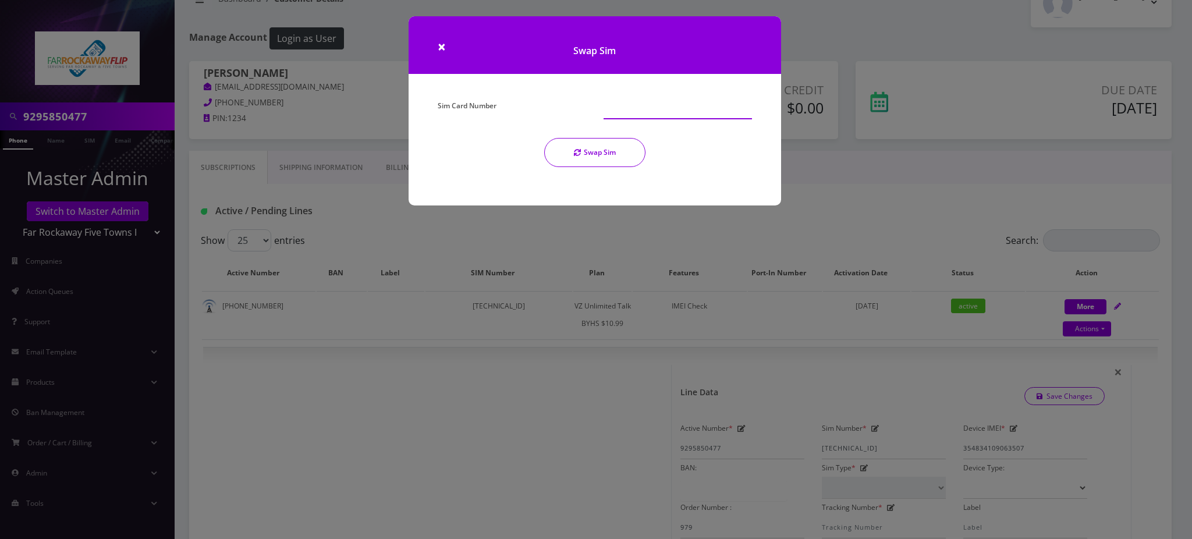
click at [616, 103] on input "Sim Card Number" at bounding box center [678, 108] width 148 height 22
paste input "[TECHNICAL_ID]"
drag, startPoint x: 647, startPoint y: 107, endPoint x: 756, endPoint y: 100, distance: 109.0
click at [756, 100] on div "[TECHNICAL_ID]" at bounding box center [678, 108] width 166 height 22
click at [664, 110] on input "[TECHNICAL_ID]" at bounding box center [678, 108] width 148 height 22
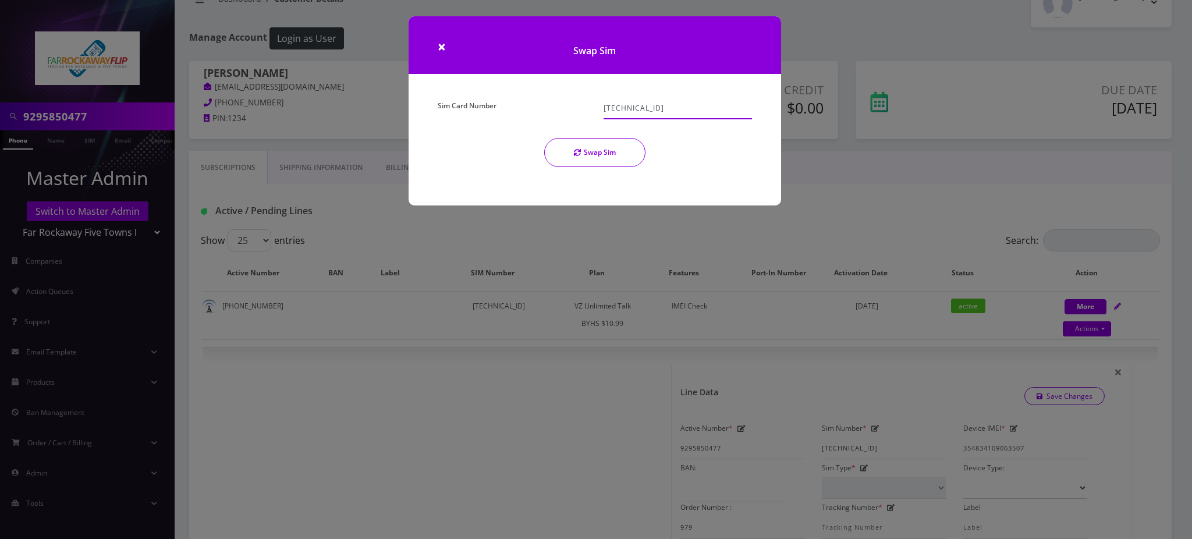
click at [664, 110] on input "[TECHNICAL_ID]" at bounding box center [678, 108] width 148 height 22
type input "[TECHNICAL_ID]"
click at [618, 155] on button "Swap Sim" at bounding box center [594, 152] width 101 height 29
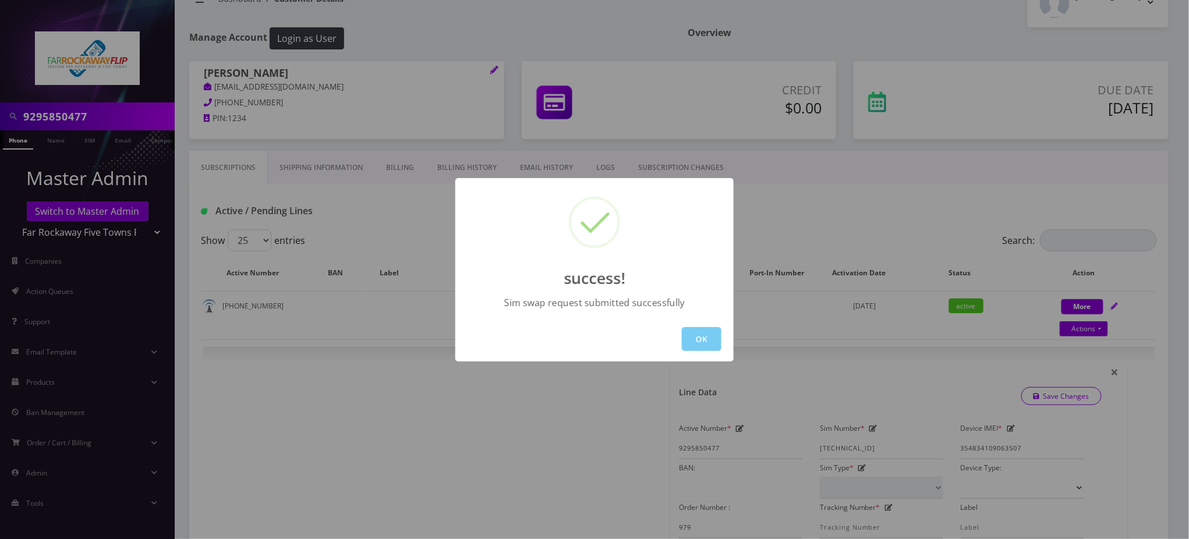
click at [704, 333] on button "OK" at bounding box center [702, 339] width 40 height 24
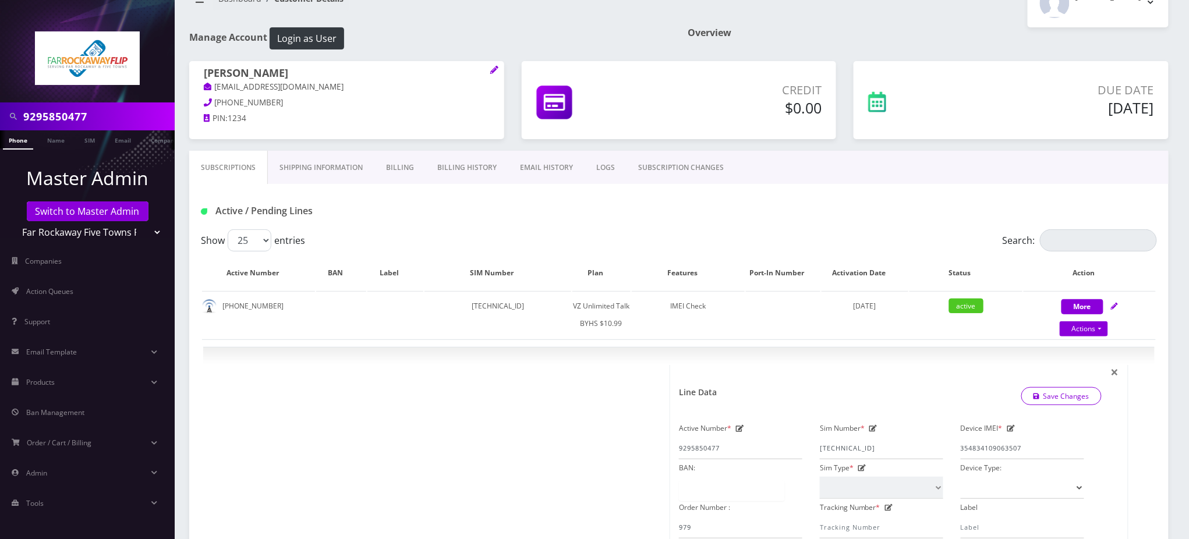
click at [537, 10] on nav "Dashboard Customer Details" at bounding box center [429, 3] width 481 height 33
